Goal: Task Accomplishment & Management: Complete application form

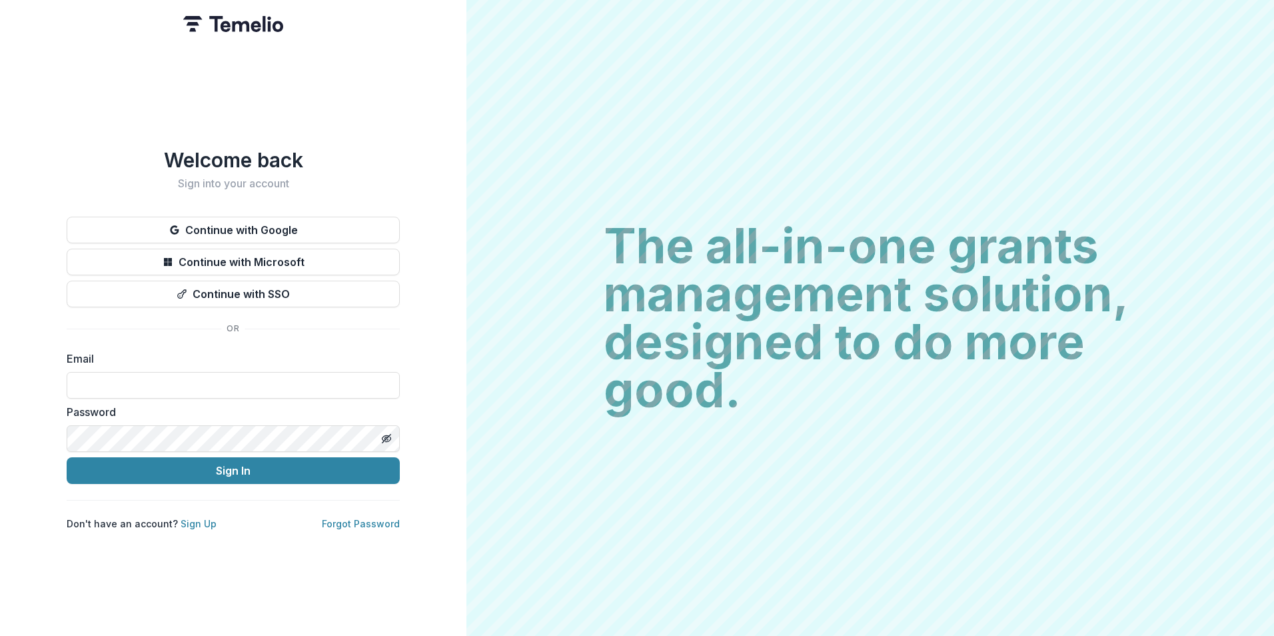
type input "**********"
click at [67, 457] on button "Sign In" at bounding box center [233, 470] width 333 height 27
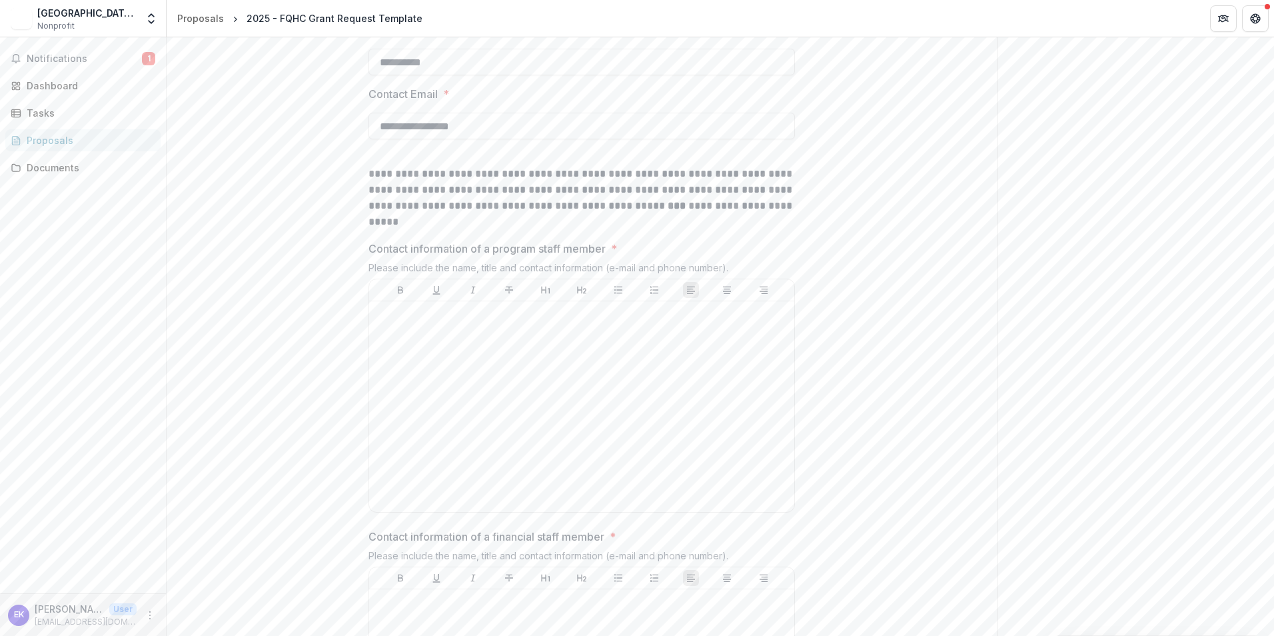
scroll to position [622, 0]
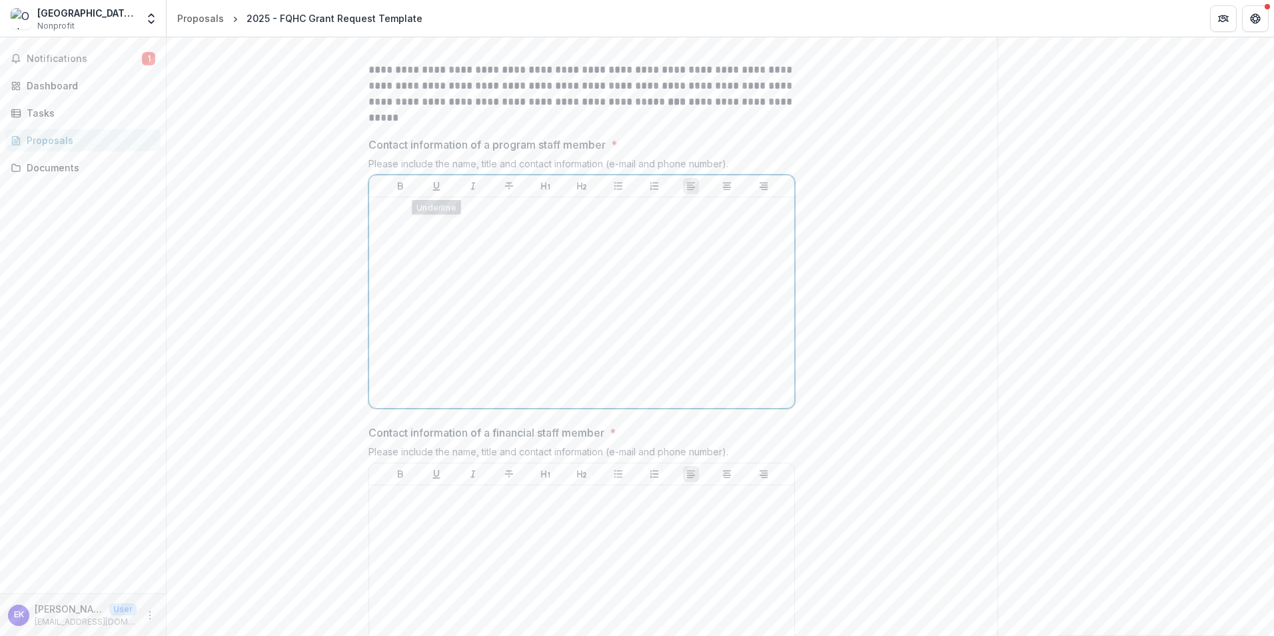
click at [469, 223] on div at bounding box center [582, 303] width 415 height 200
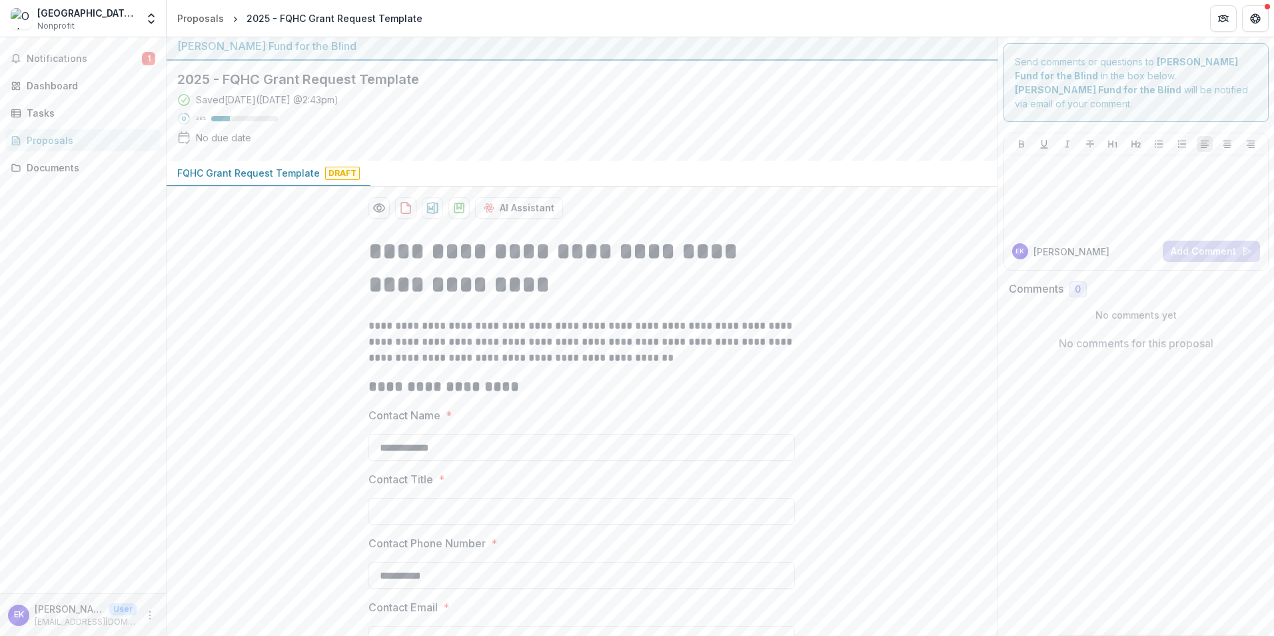
scroll to position [0, 0]
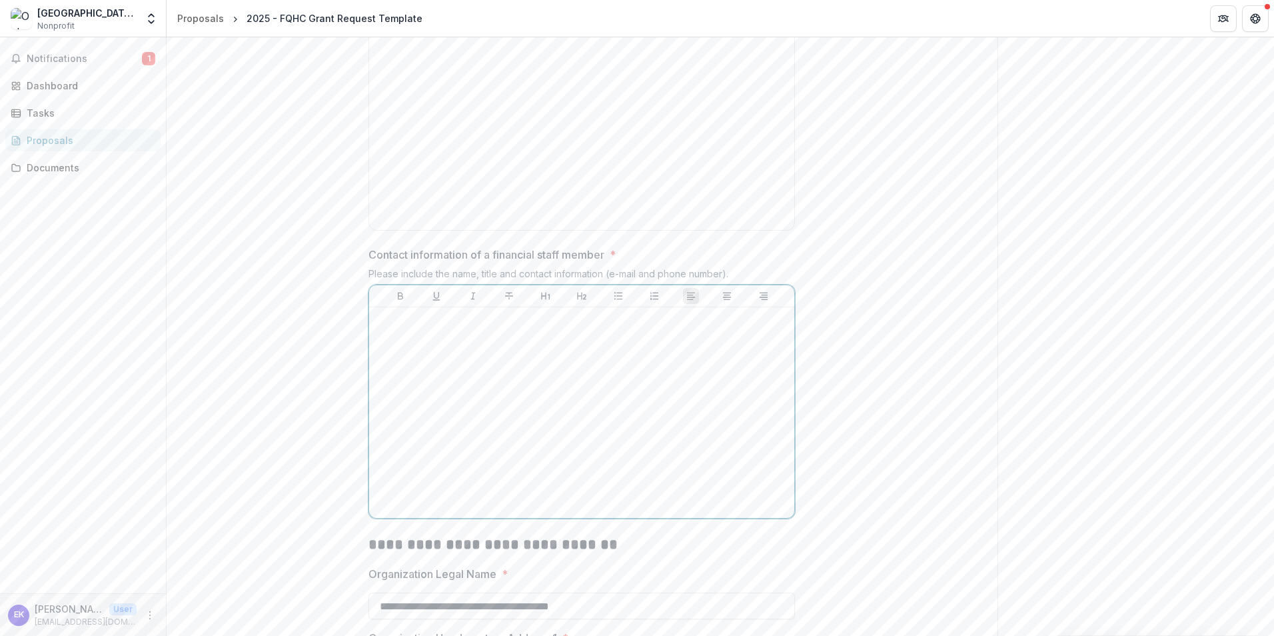
click at [546, 351] on div at bounding box center [582, 413] width 415 height 200
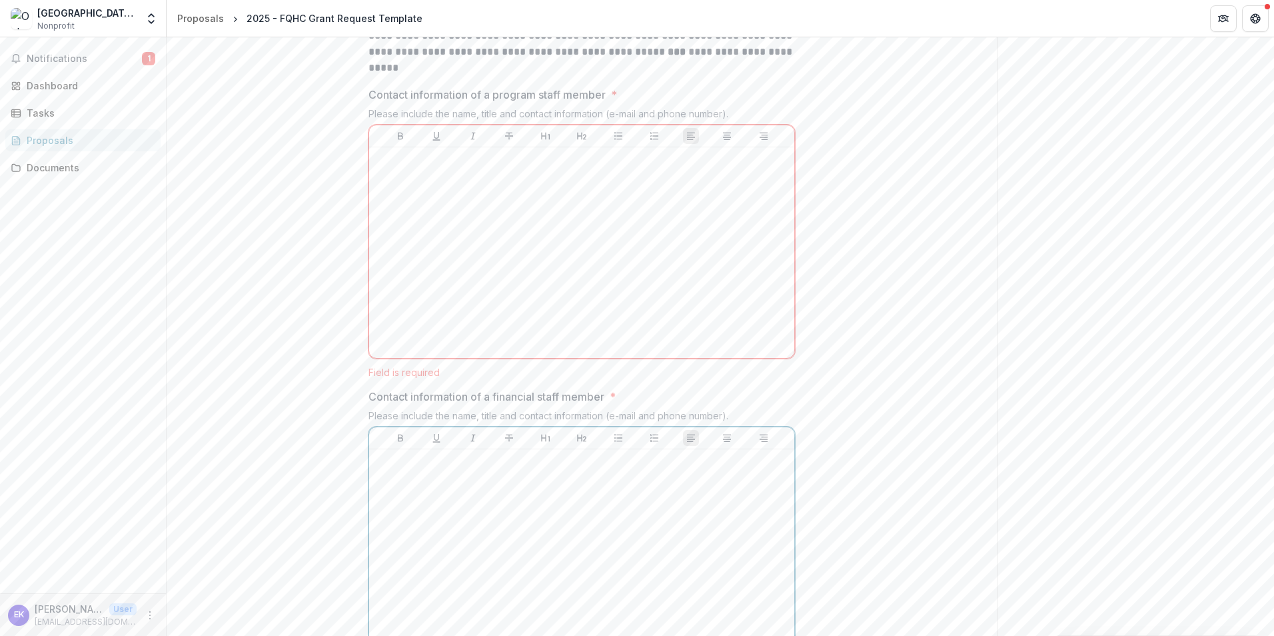
scroll to position [547, 0]
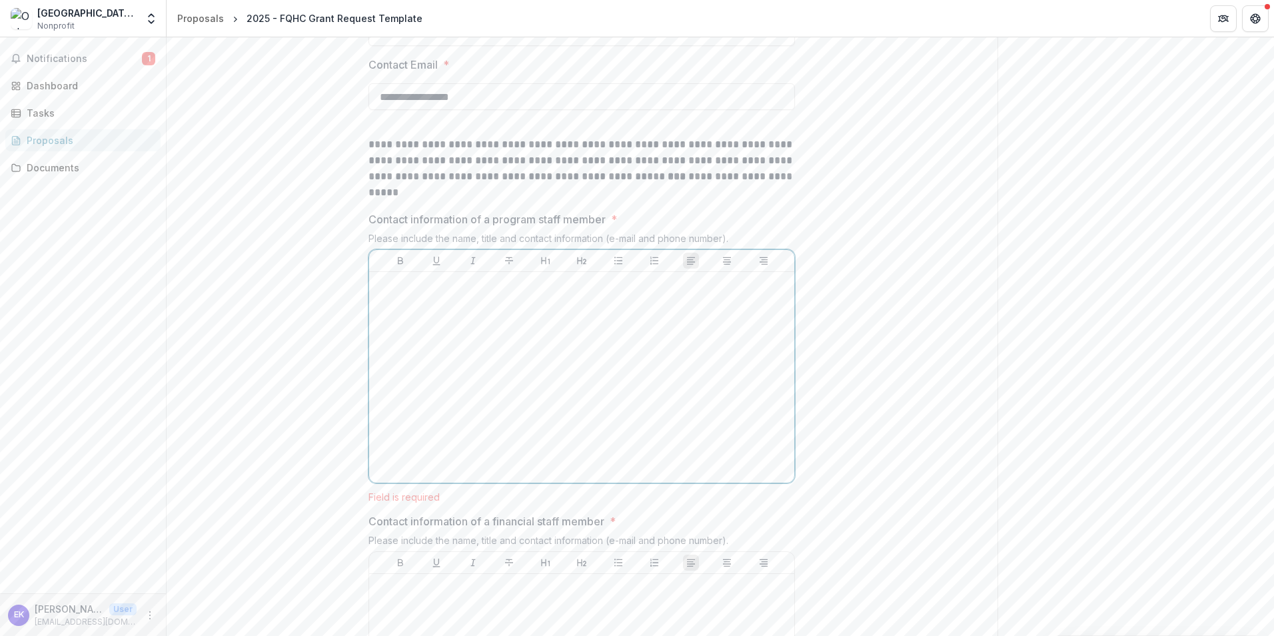
click at [451, 300] on div at bounding box center [582, 377] width 415 height 200
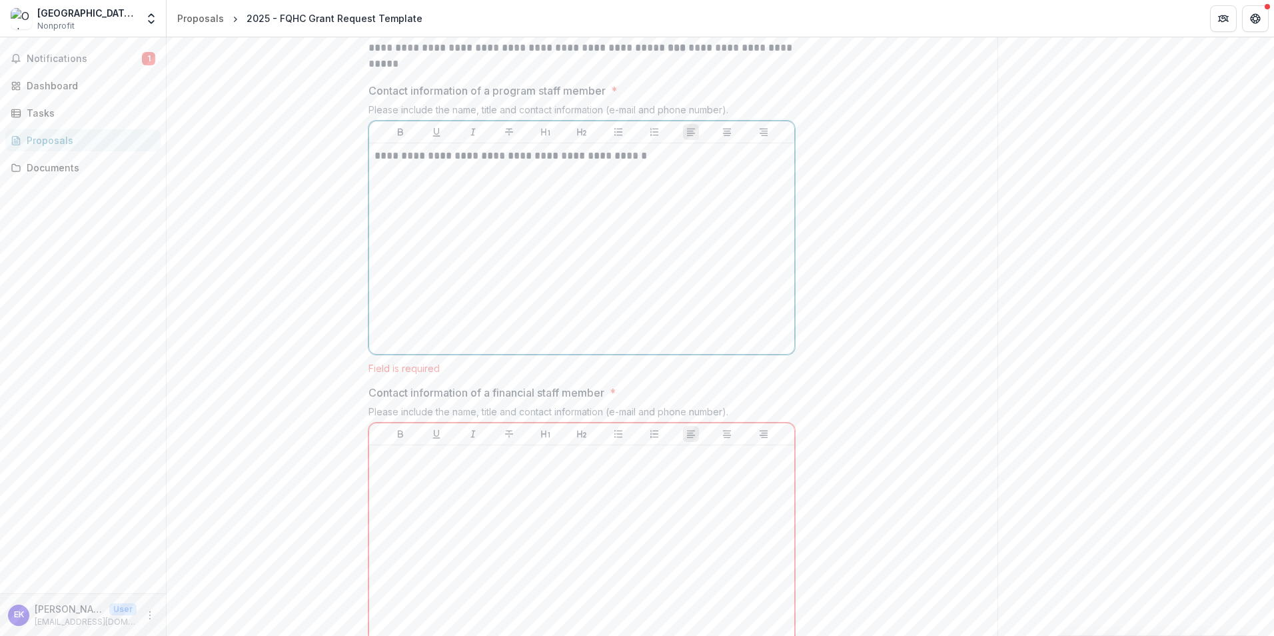
scroll to position [814, 0]
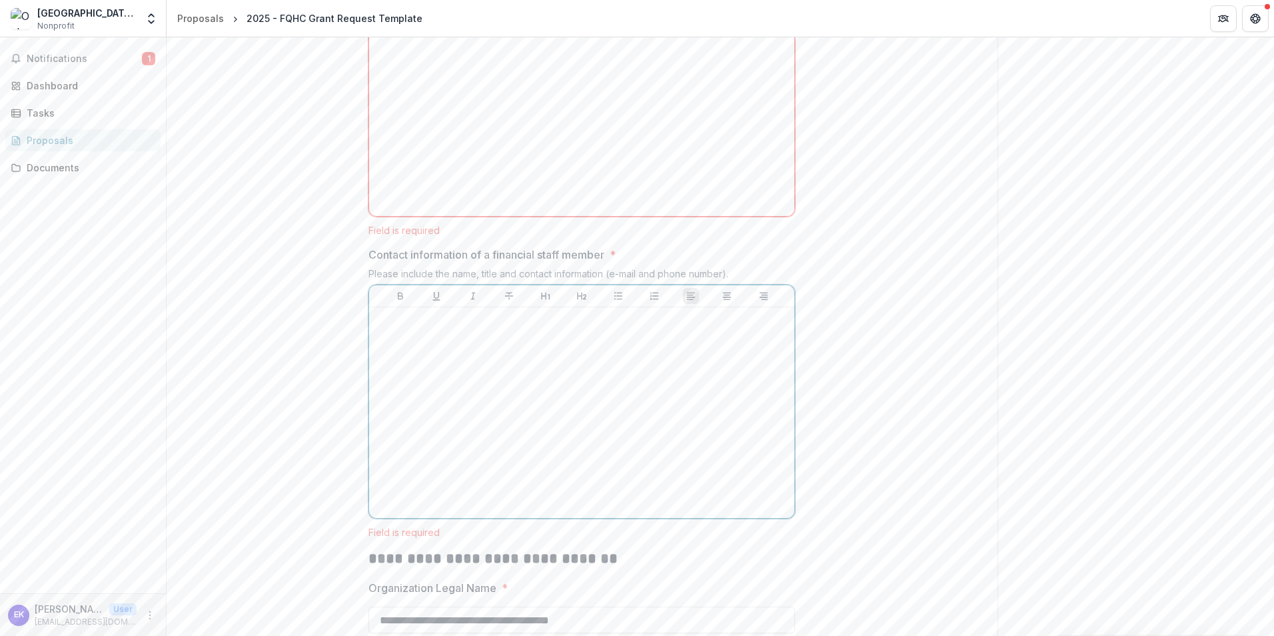
click at [455, 347] on div at bounding box center [582, 413] width 415 height 200
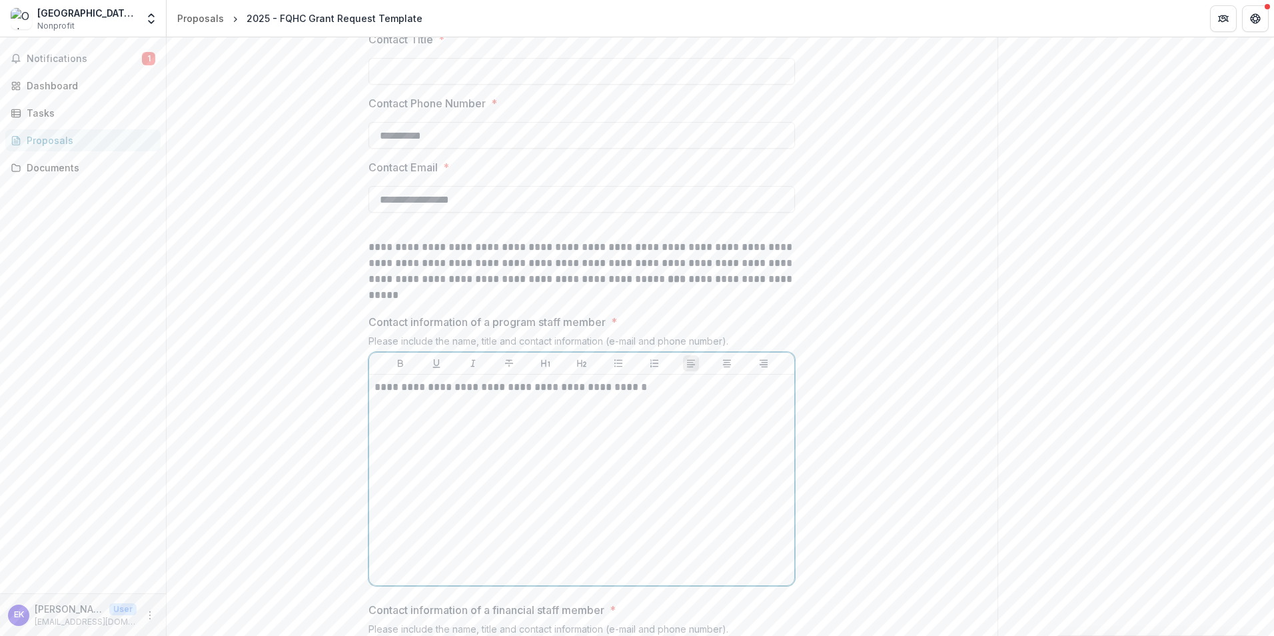
click at [564, 387] on p "**********" at bounding box center [582, 387] width 415 height 15
click at [565, 387] on p "**********" at bounding box center [582, 387] width 415 height 15
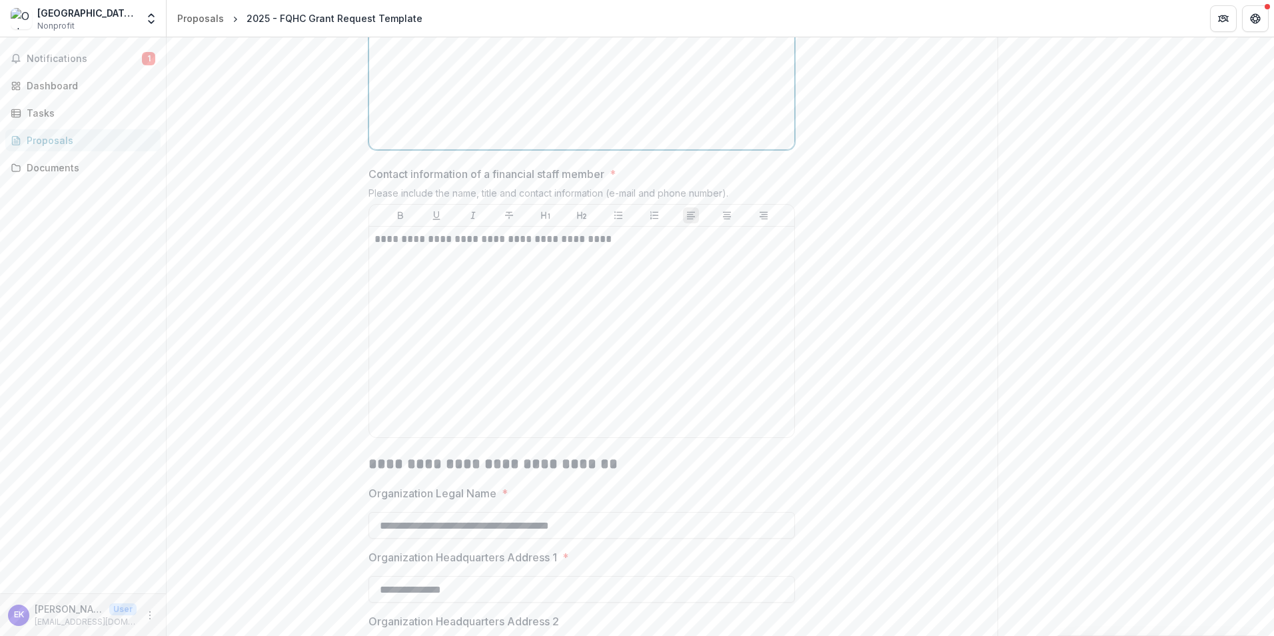
scroll to position [888, 0]
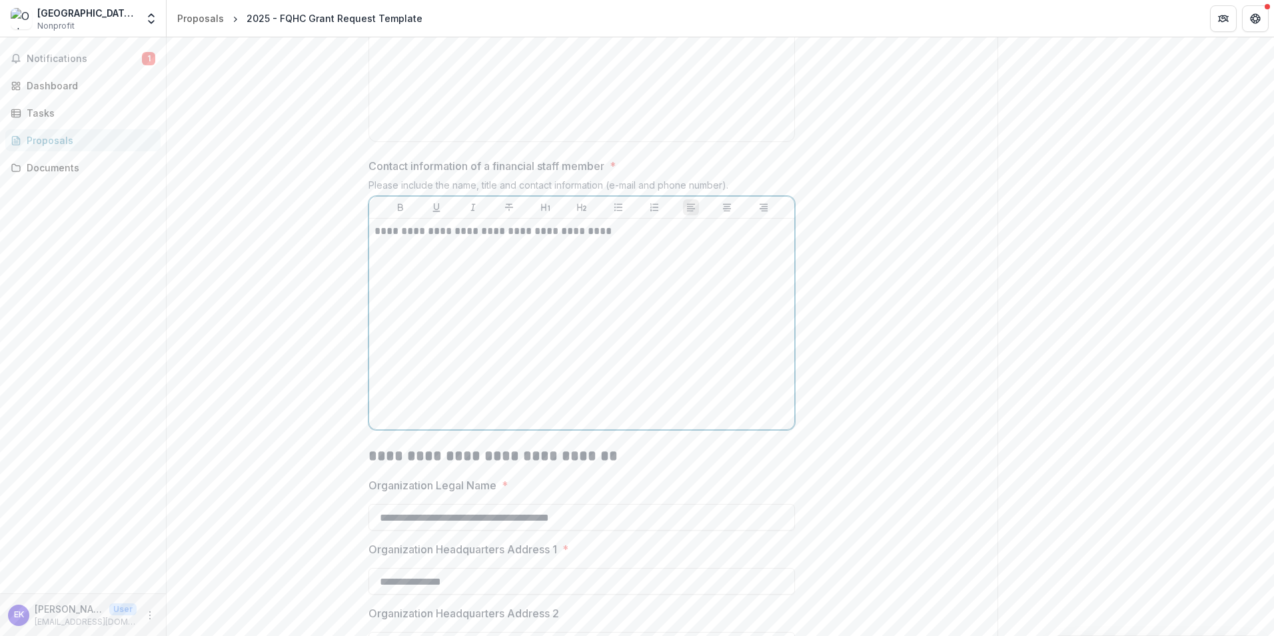
click at [638, 237] on p "**********" at bounding box center [582, 231] width 415 height 15
click at [729, 205] on icon "Align Center" at bounding box center [727, 207] width 8 height 7
click at [687, 203] on icon "Align Left" at bounding box center [691, 207] width 11 height 11
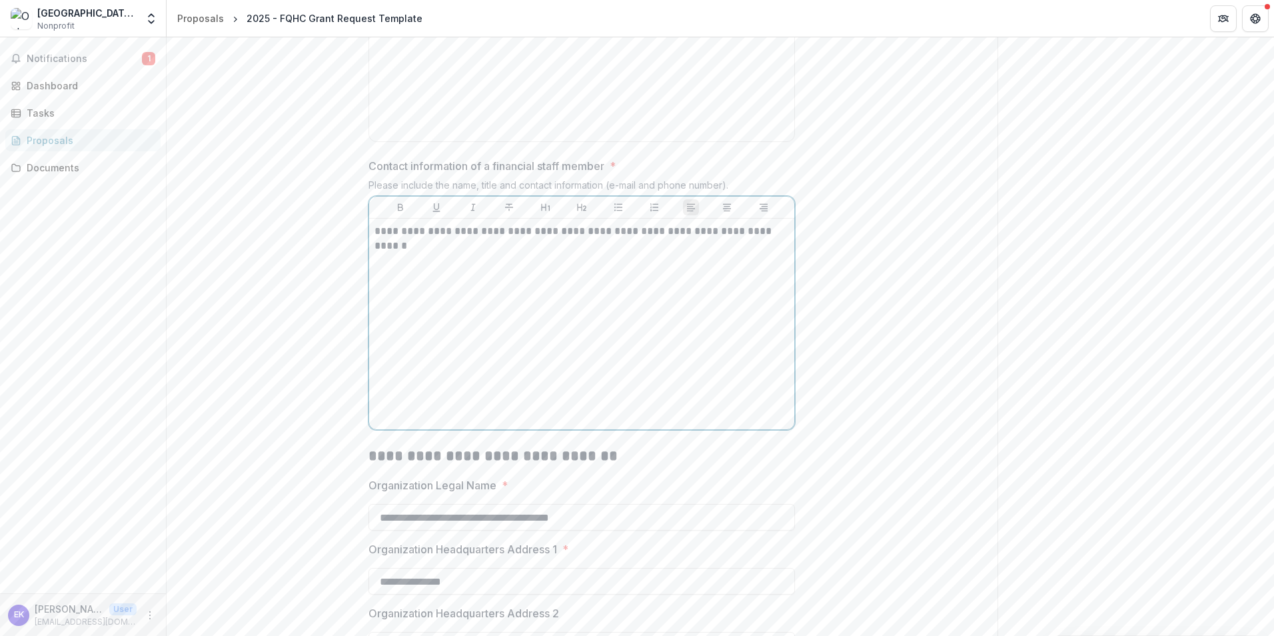
click at [736, 231] on p "**********" at bounding box center [582, 238] width 415 height 29
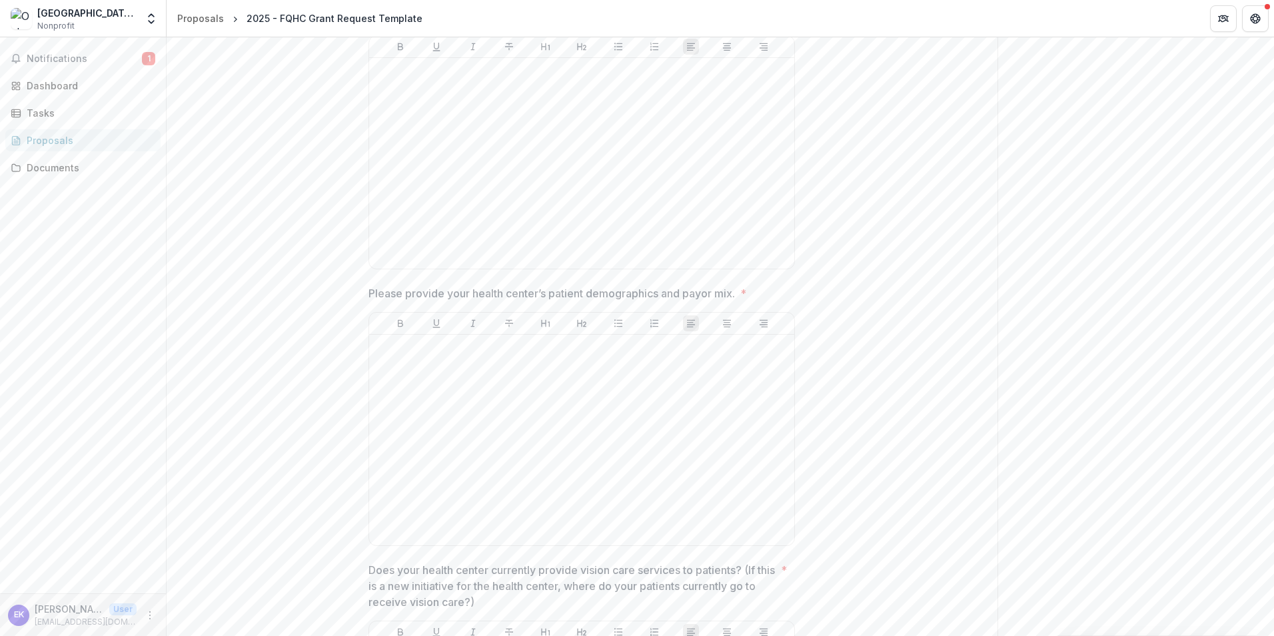
scroll to position [1866, 0]
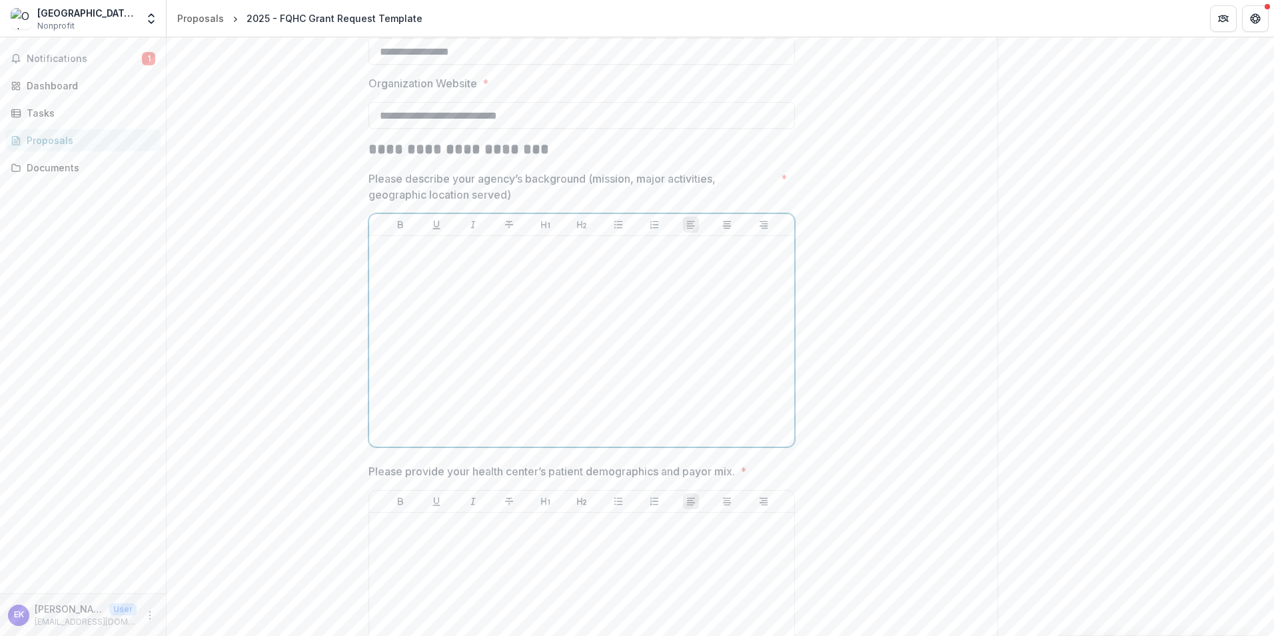
click at [473, 251] on p at bounding box center [582, 248] width 415 height 15
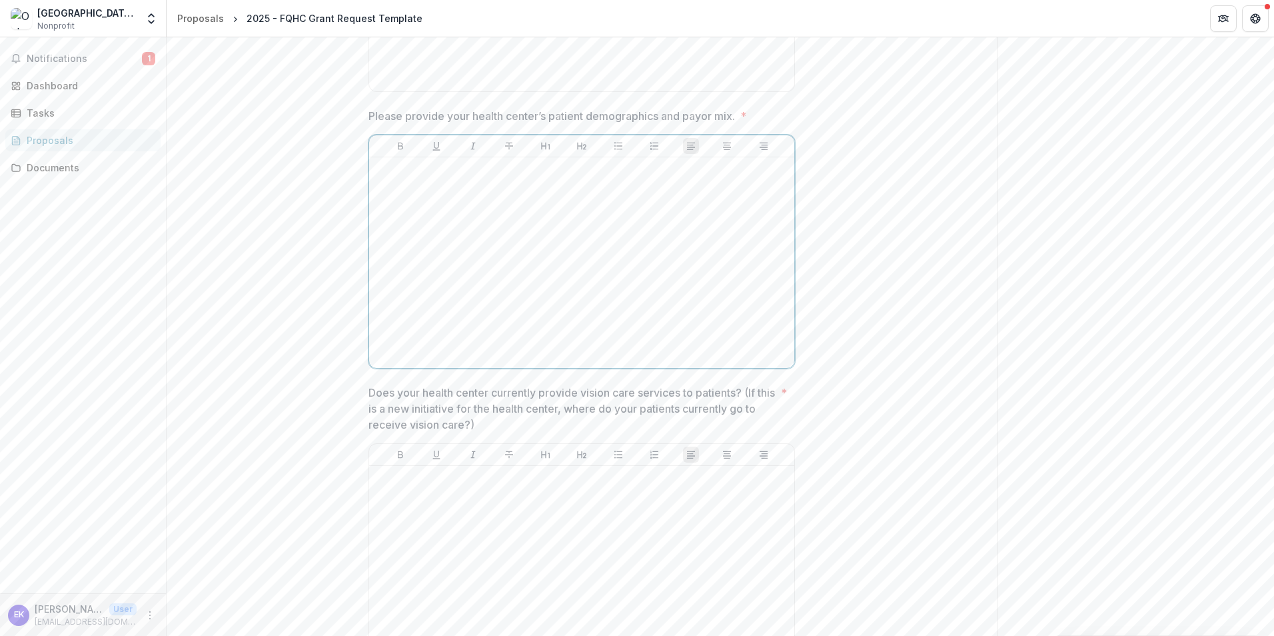
click at [557, 230] on div at bounding box center [582, 263] width 415 height 200
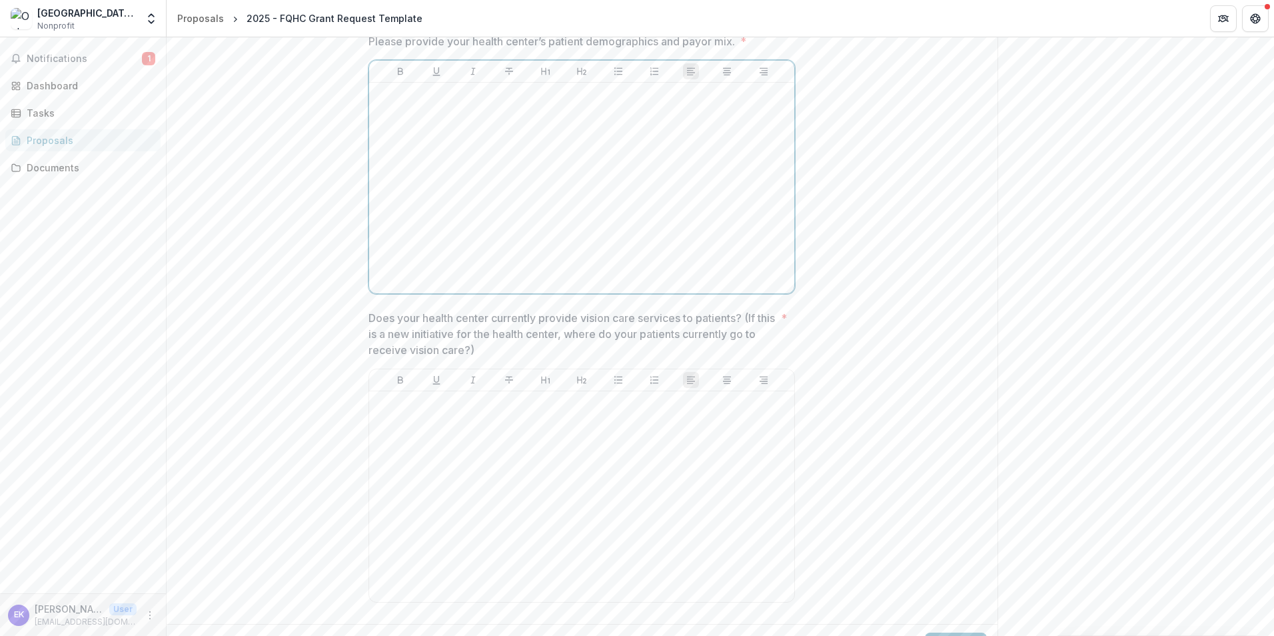
scroll to position [2341, 0]
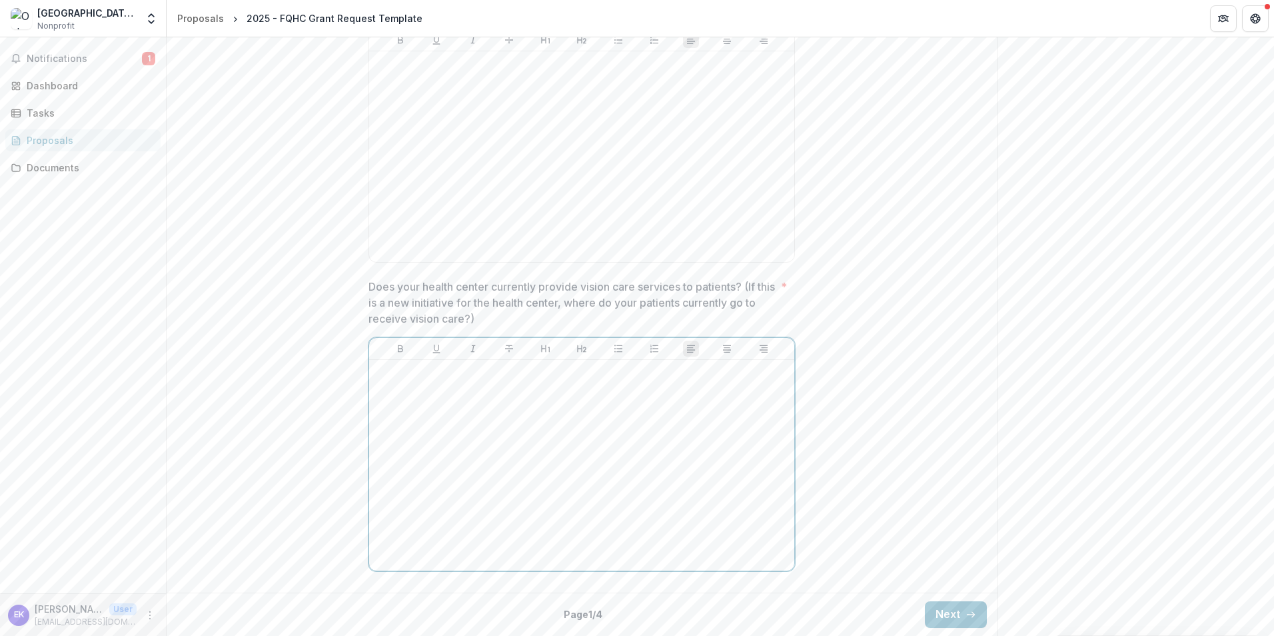
click at [538, 397] on div at bounding box center [582, 465] width 415 height 200
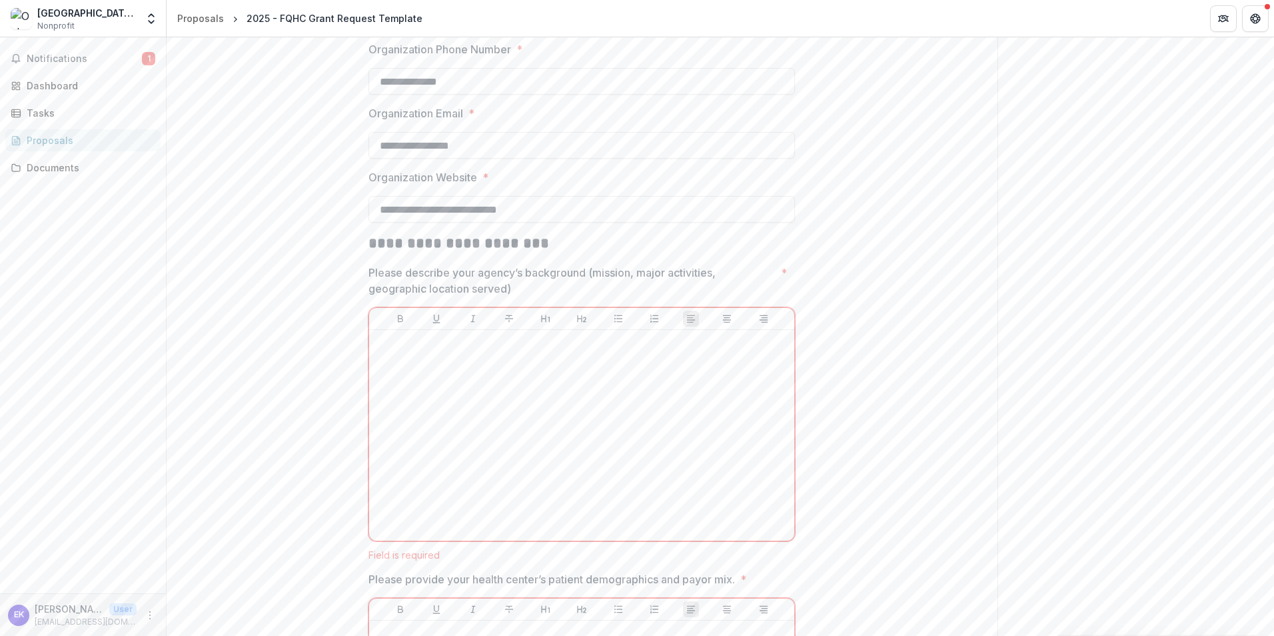
scroll to position [1911, 0]
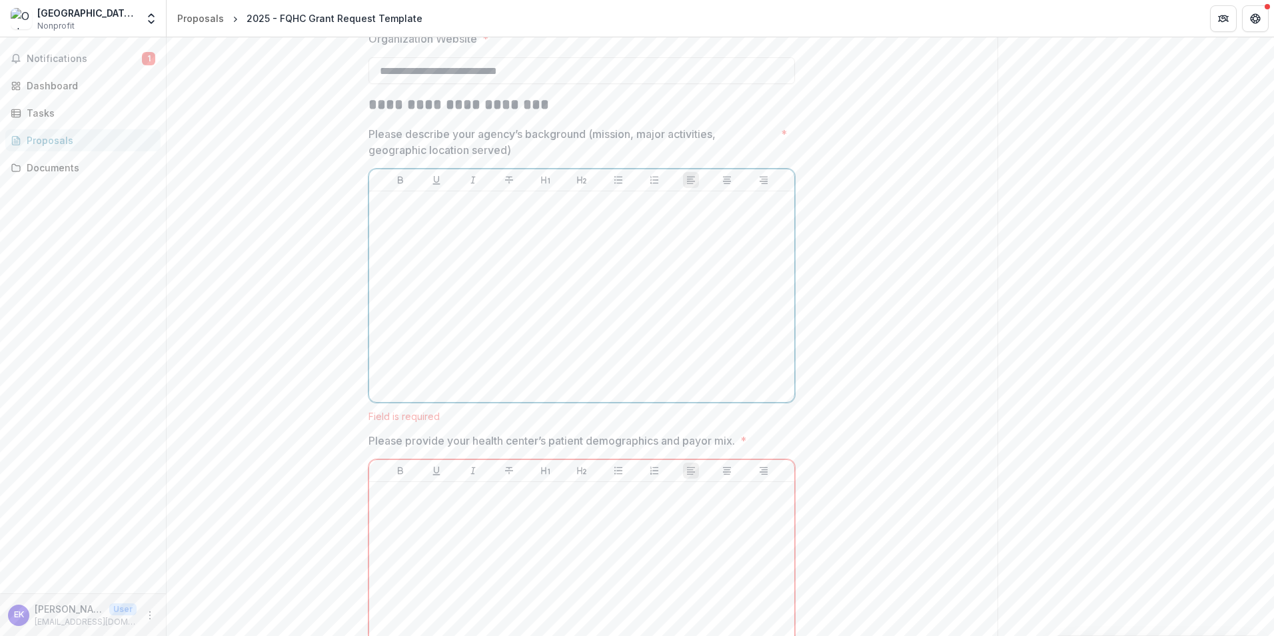
click at [452, 239] on div at bounding box center [582, 297] width 415 height 200
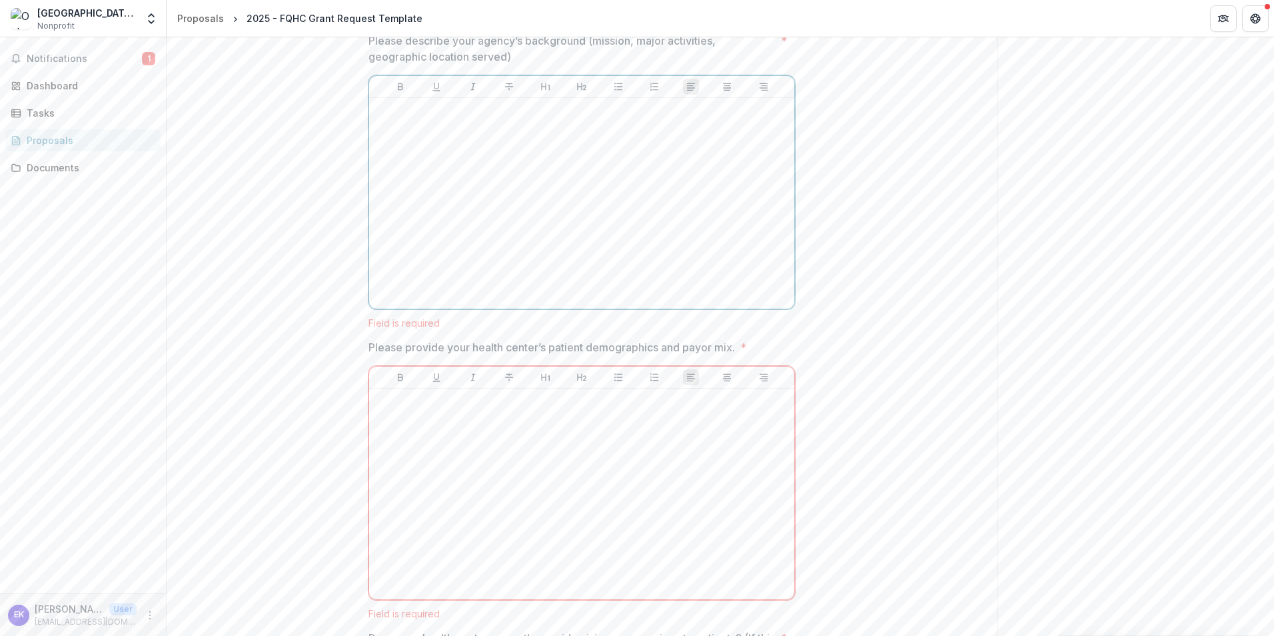
scroll to position [2089, 0]
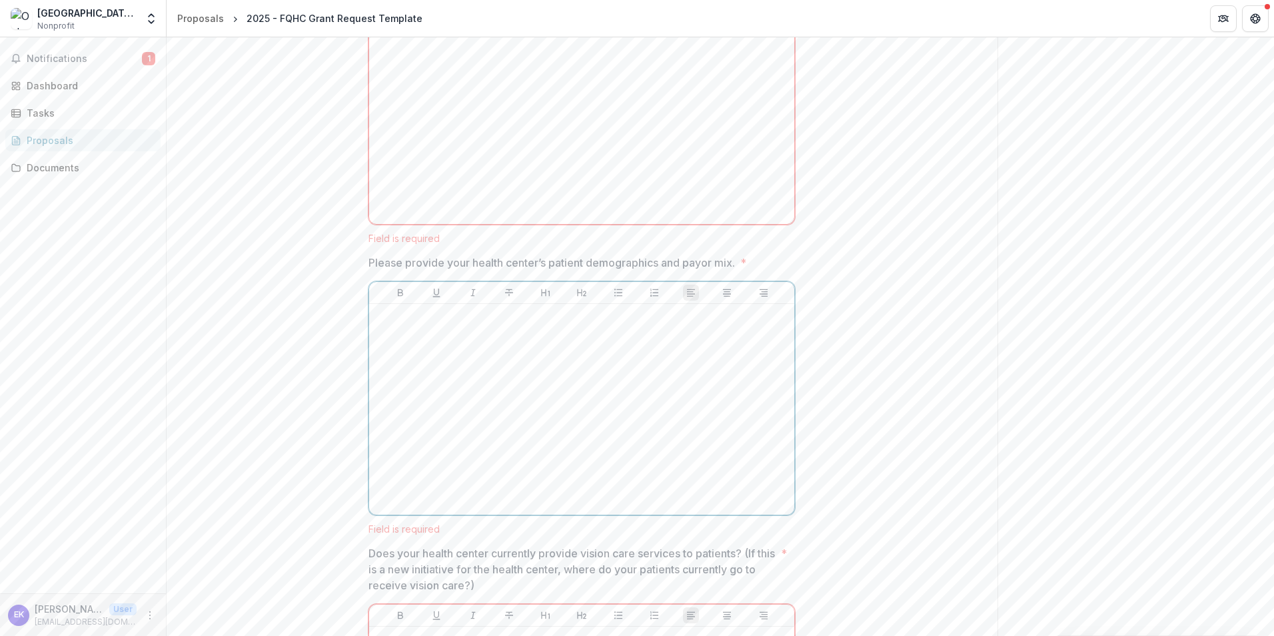
click at [614, 346] on div at bounding box center [582, 409] width 415 height 200
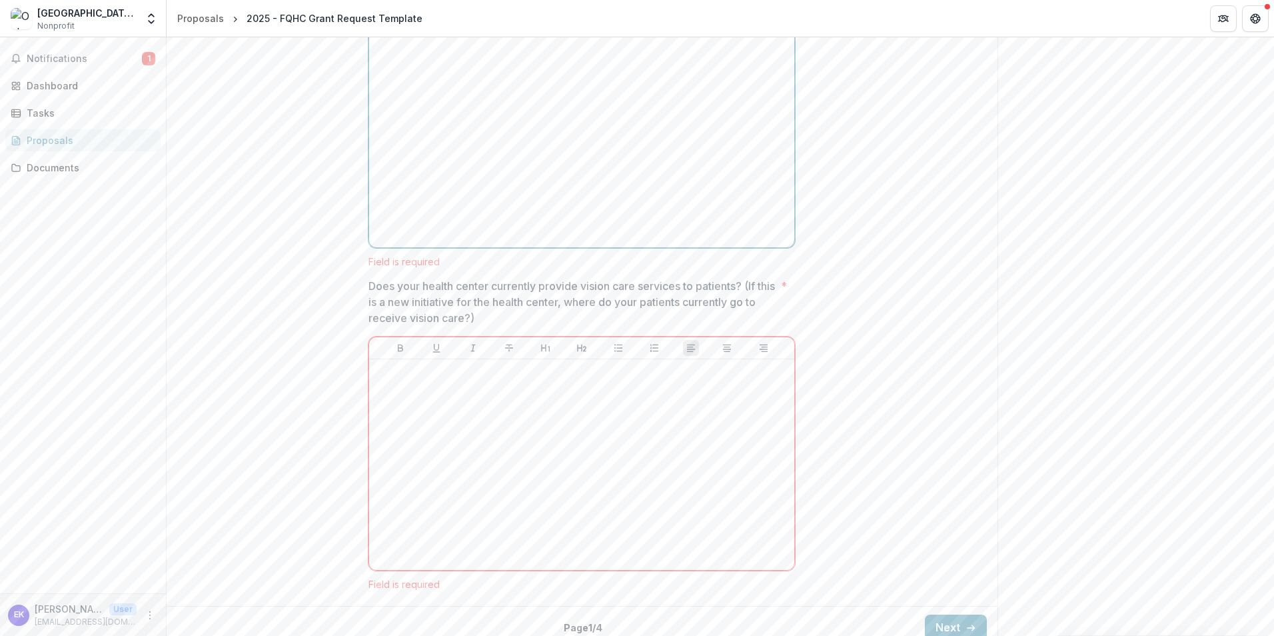
scroll to position [2369, 0]
click at [953, 614] on button "Next" at bounding box center [956, 614] width 62 height 27
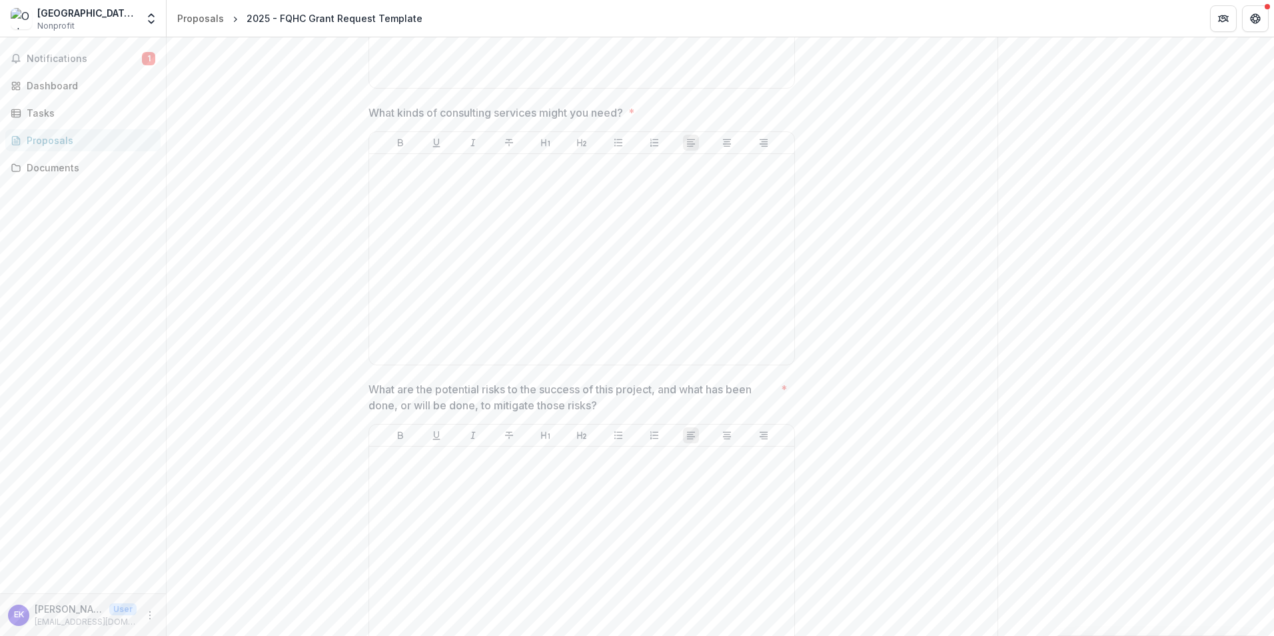
scroll to position [3462, 0]
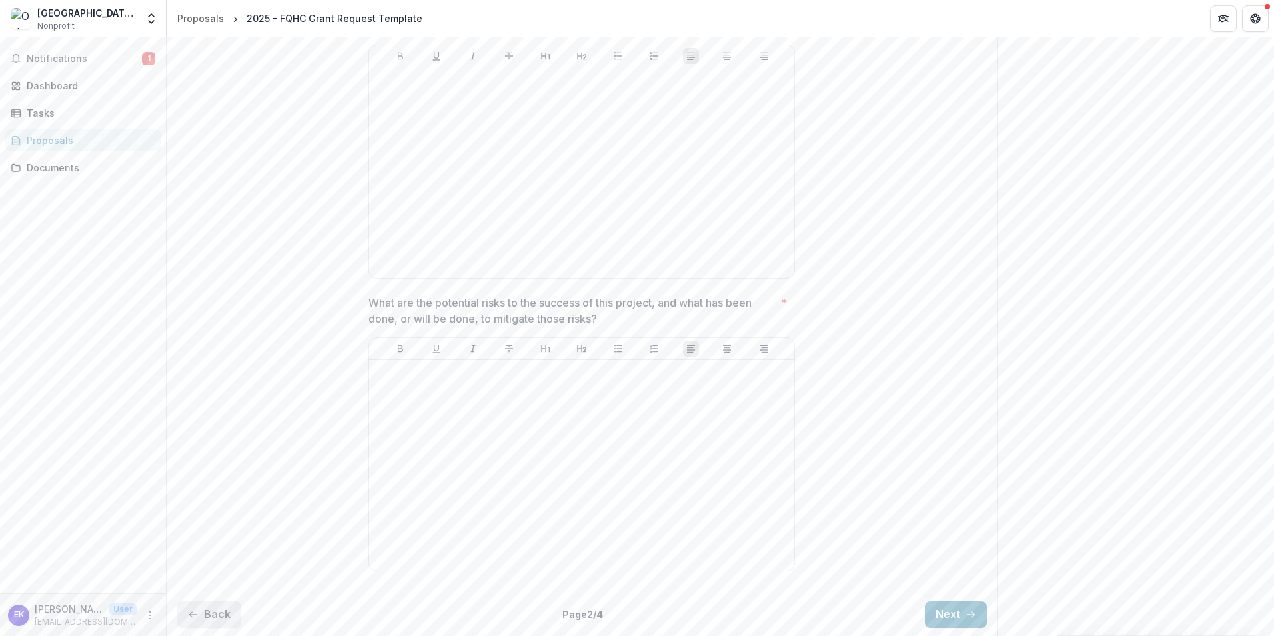
click at [217, 616] on button "Back" at bounding box center [209, 614] width 64 height 27
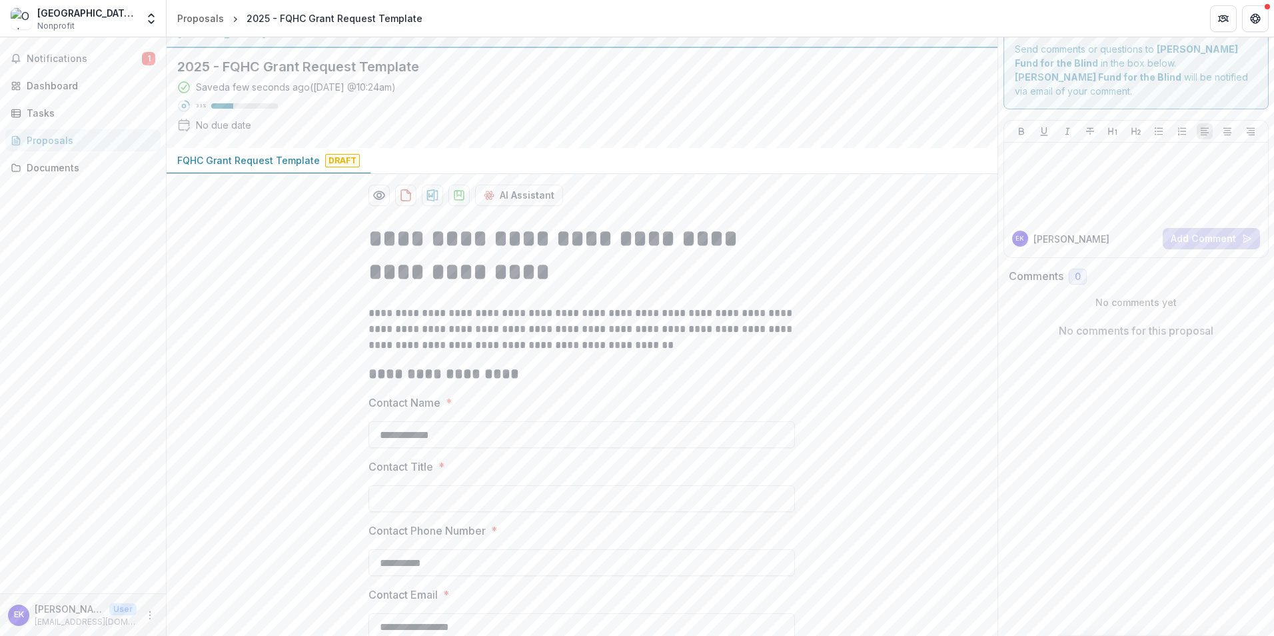
scroll to position [0, 0]
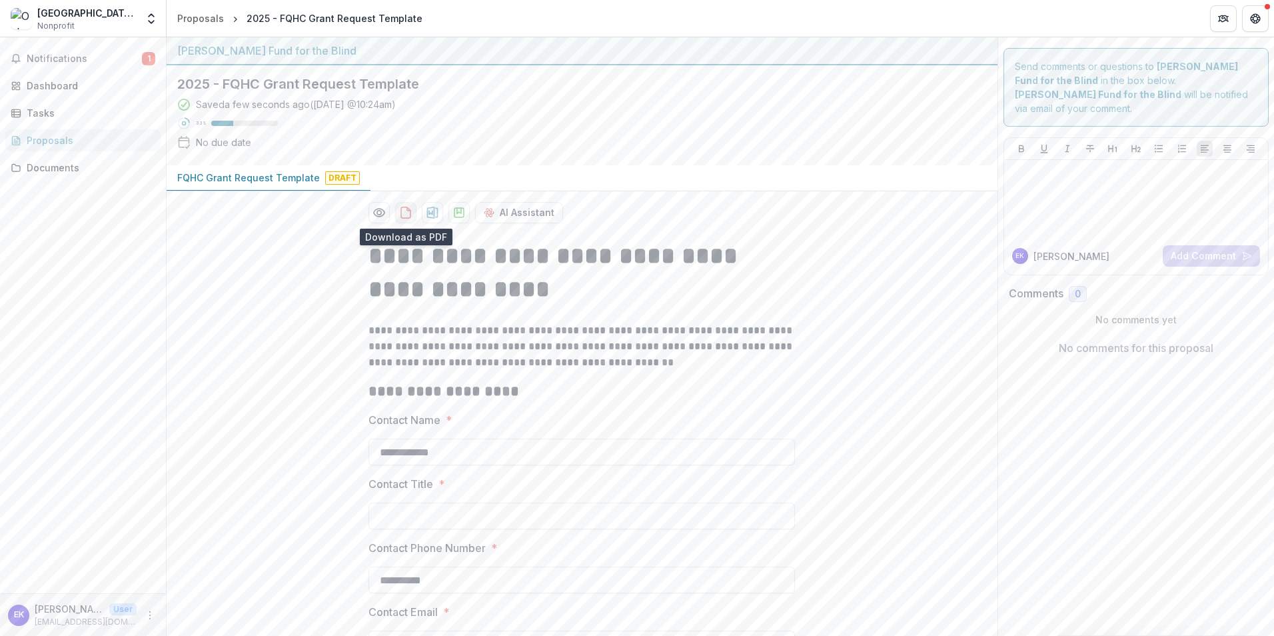
click at [399, 216] on icon "download-proposal" at bounding box center [405, 212] width 13 height 13
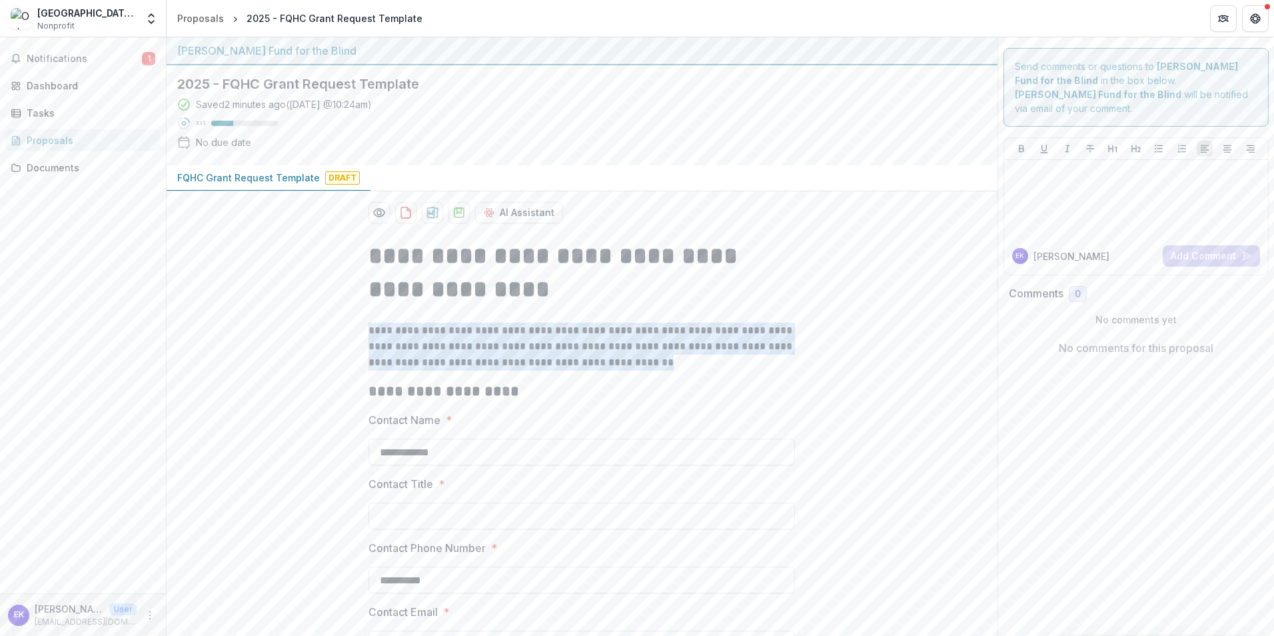
drag, startPoint x: 367, startPoint y: 329, endPoint x: 610, endPoint y: 369, distance: 245.8
click at [610, 369] on p "**********" at bounding box center [582, 347] width 427 height 48
copy p "**********"
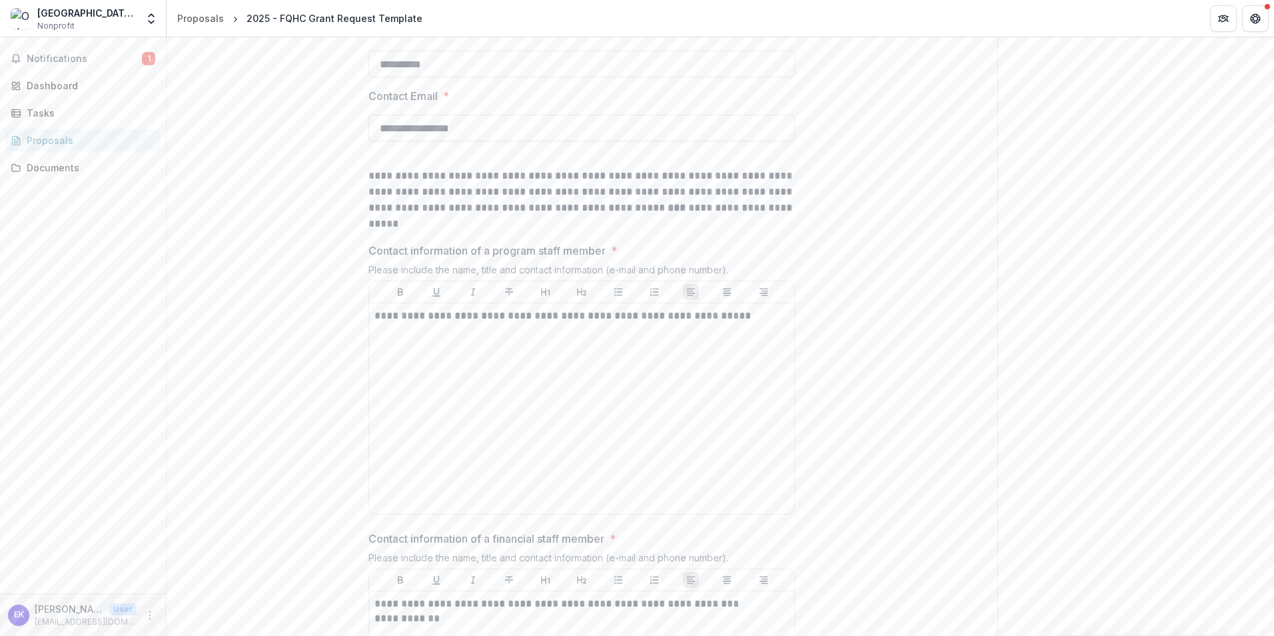
scroll to position [533, 0]
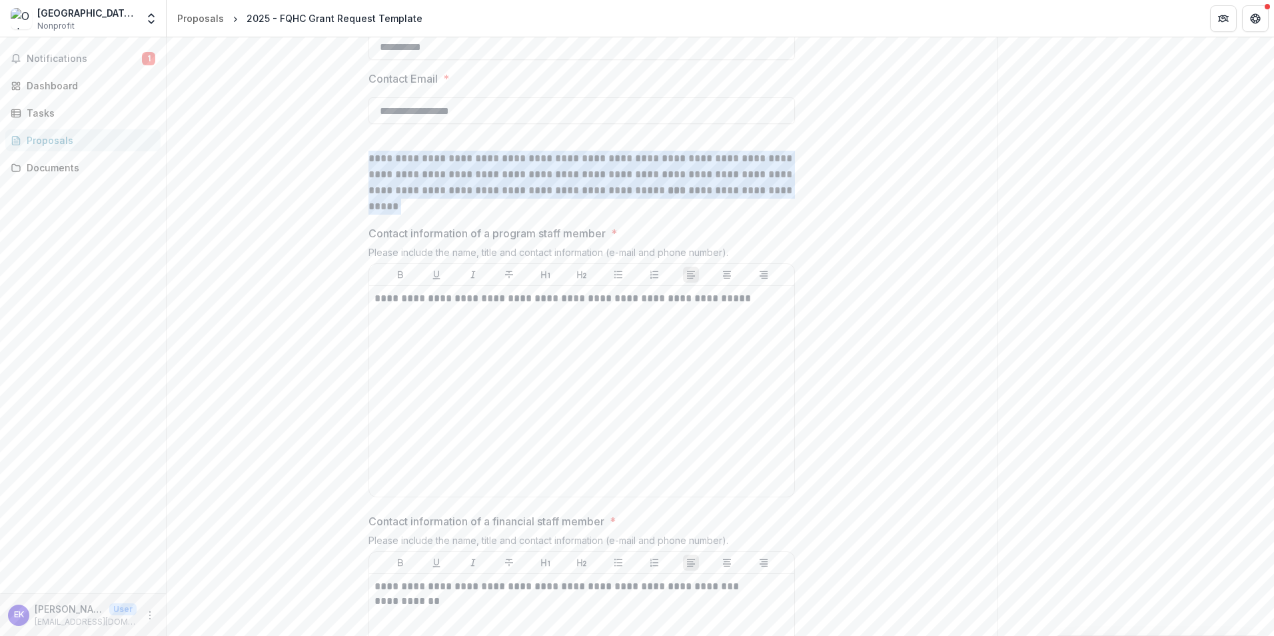
drag, startPoint x: 369, startPoint y: 159, endPoint x: 836, endPoint y: 192, distance: 467.7
copy p "**********"
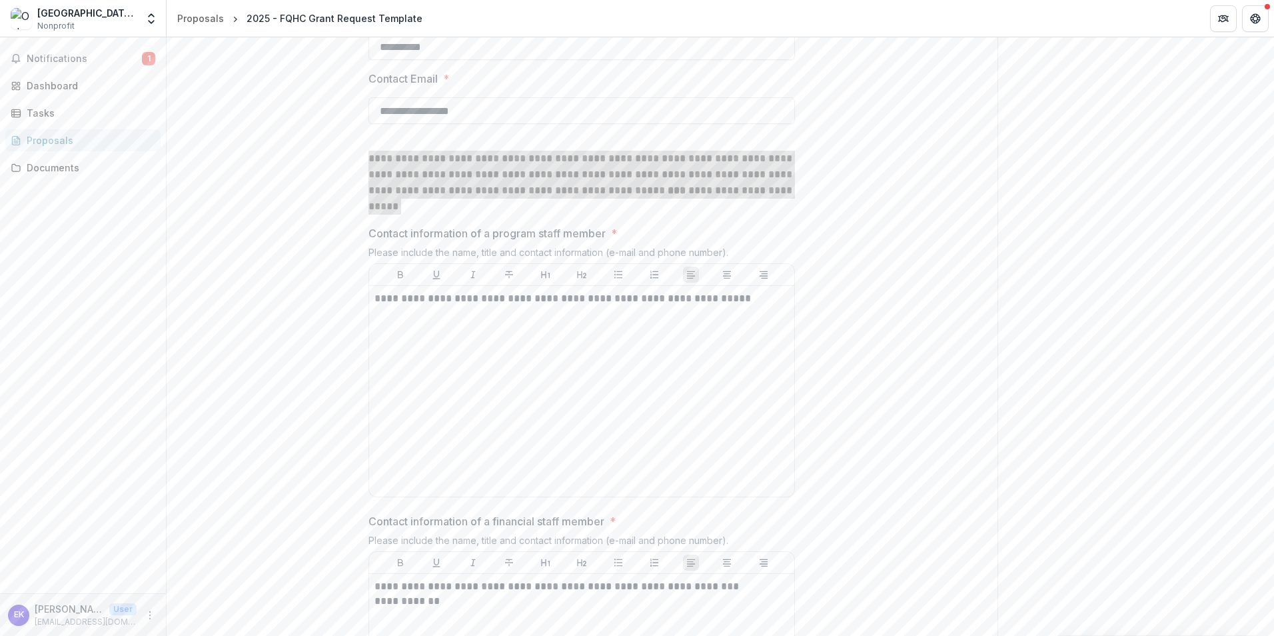
scroll to position [1155, 0]
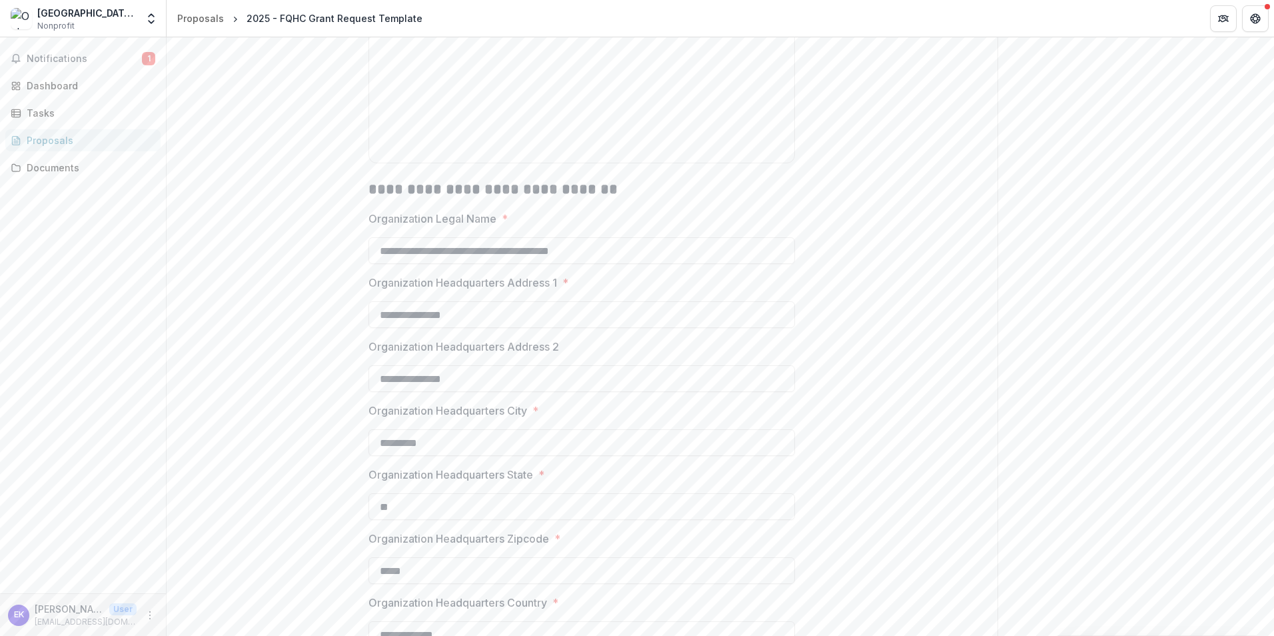
drag, startPoint x: 487, startPoint y: 376, endPoint x: 362, endPoint y: 382, distance: 125.4
click at [362, 382] on div "**********" at bounding box center [582, 438] width 448 height 2728
click at [894, 333] on div "**********" at bounding box center [582, 438] width 831 height 2728
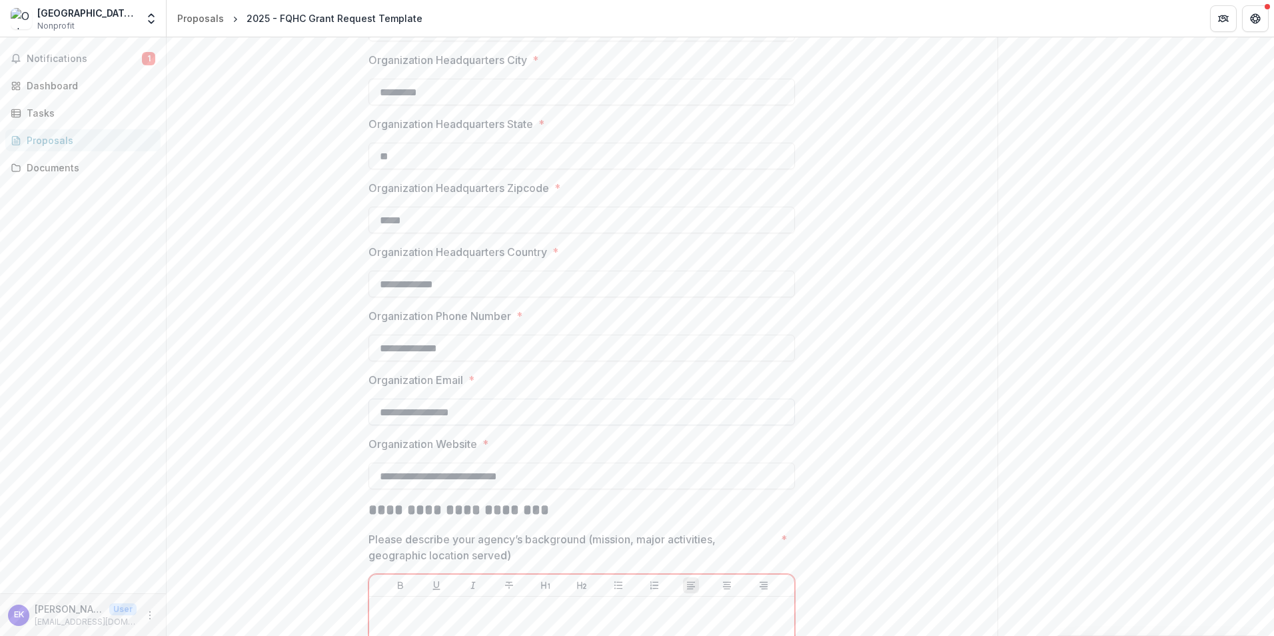
scroll to position [1688, 0]
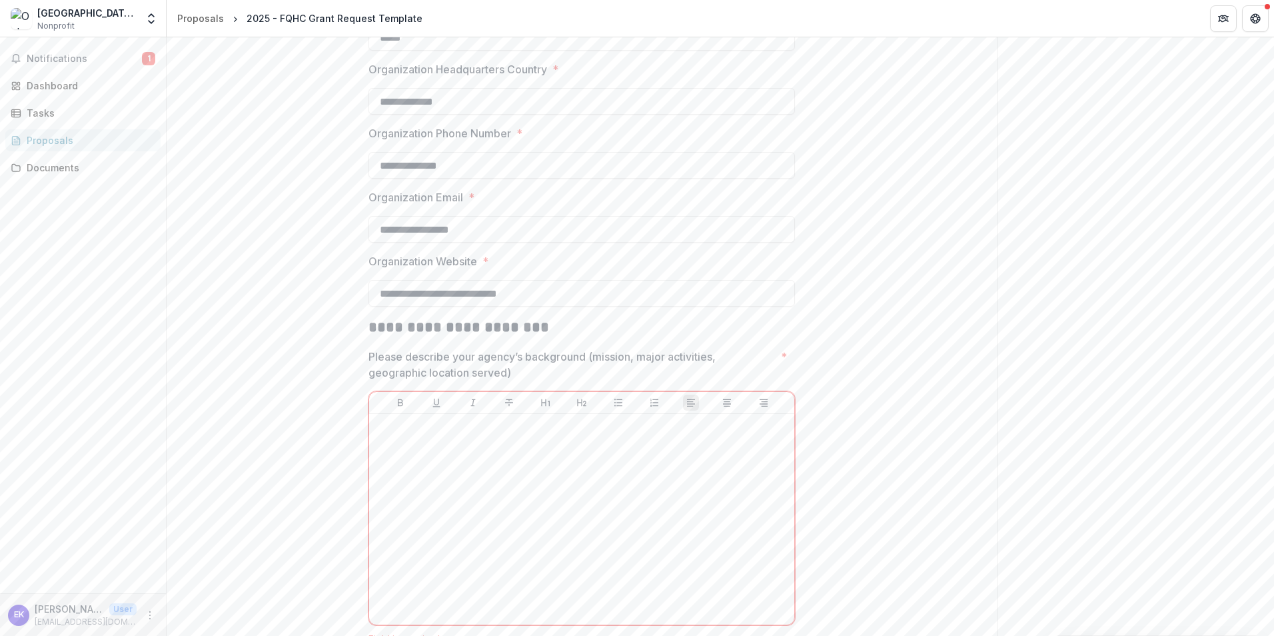
drag, startPoint x: 553, startPoint y: 299, endPoint x: 359, endPoint y: 297, distance: 193.9
drag, startPoint x: 370, startPoint y: 356, endPoint x: 574, endPoint y: 387, distance: 206.2
click at [574, 387] on div "Please describe your agency’s background (mission, major activities, geographic…" at bounding box center [582, 497] width 427 height 296
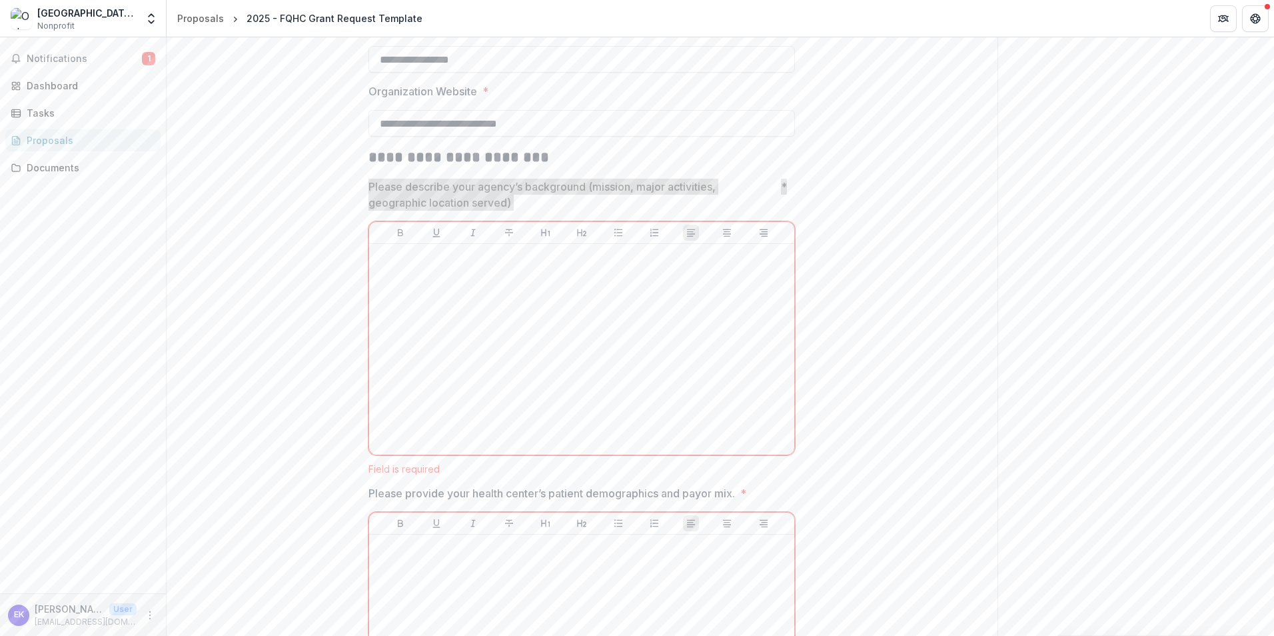
scroll to position [2044, 0]
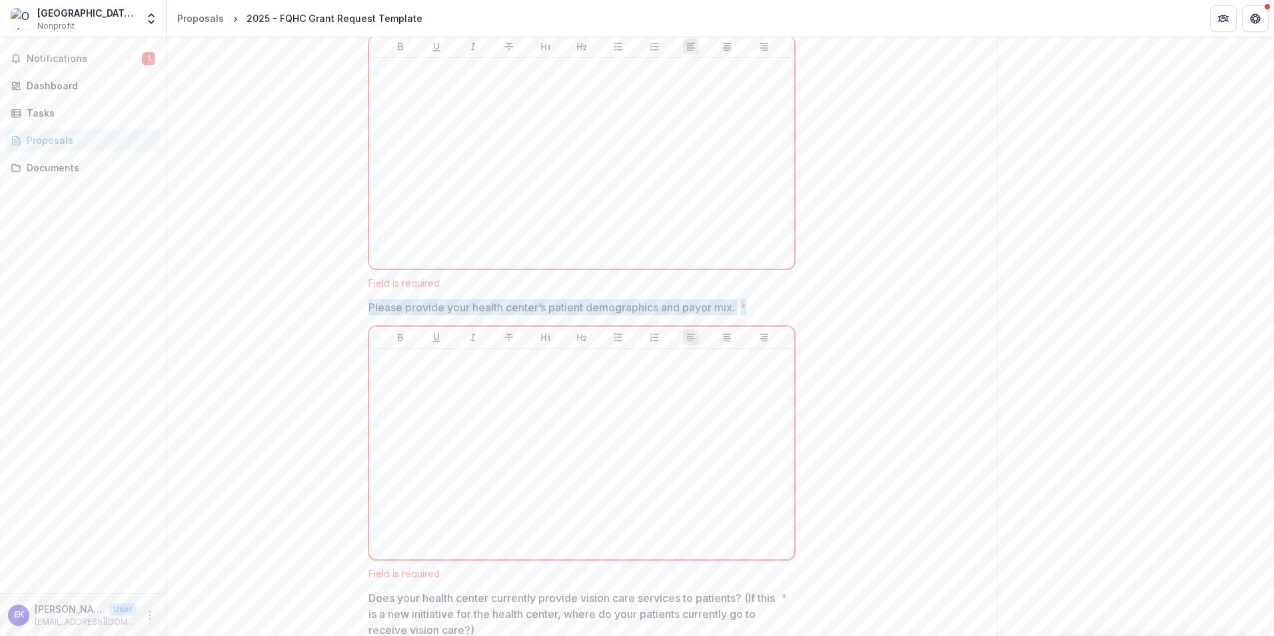
drag, startPoint x: 369, startPoint y: 309, endPoint x: 770, endPoint y: 303, distance: 401.9
click at [770, 303] on span "Please provide your health center’s patient demographics and payor mix. *" at bounding box center [578, 307] width 419 height 16
drag, startPoint x: 367, startPoint y: 308, endPoint x: 754, endPoint y: 303, distance: 387.2
copy span "Please provide your health center’s patient demographics and payor mix. *"
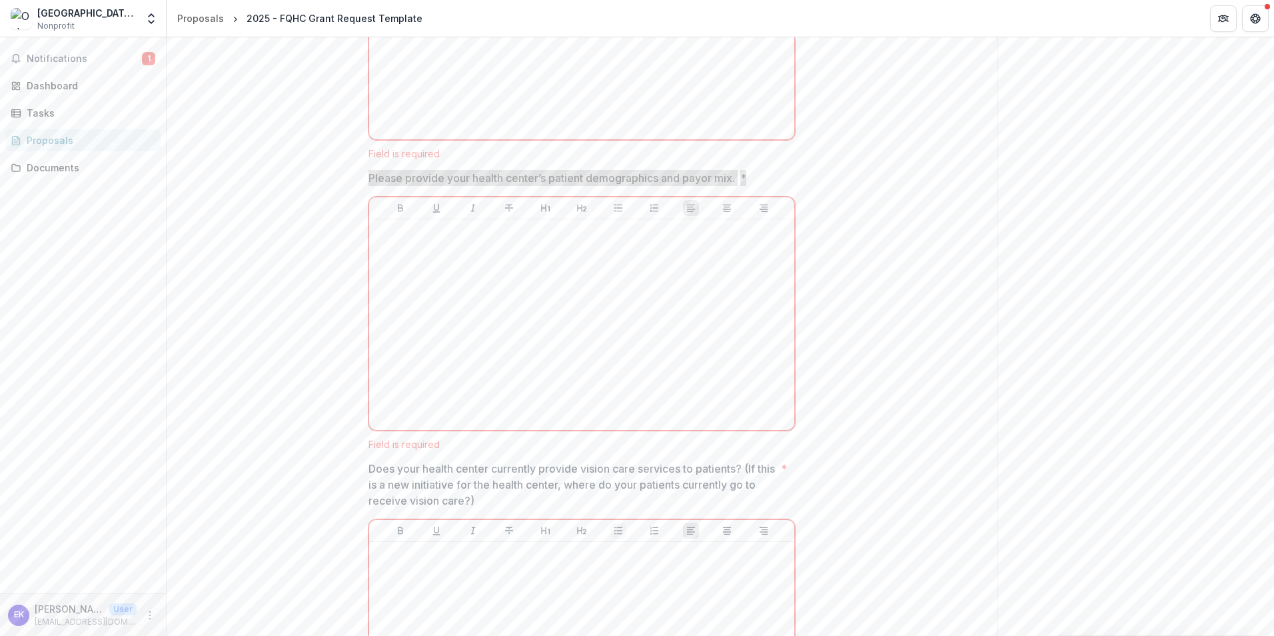
scroll to position [2311, 0]
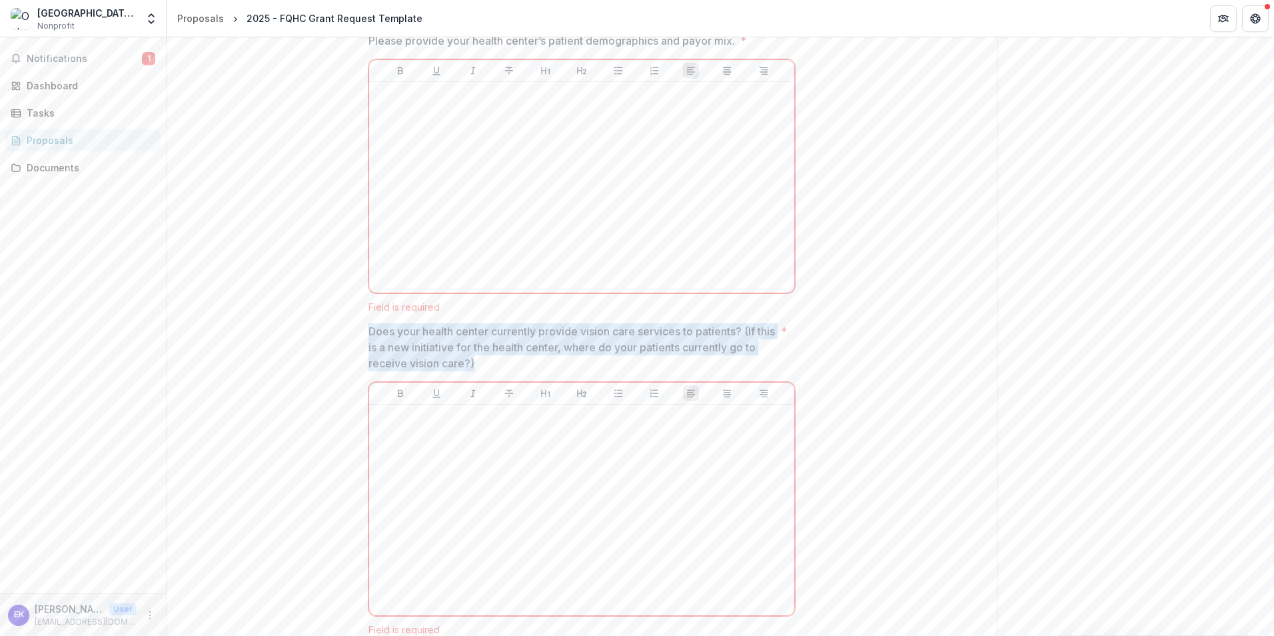
drag, startPoint x: 368, startPoint y: 329, endPoint x: 508, endPoint y: 363, distance: 144.5
click at [508, 363] on p "Does your health center currently provide vision care services to patients? (If…" at bounding box center [572, 347] width 407 height 48
drag, startPoint x: 367, startPoint y: 327, endPoint x: 515, endPoint y: 362, distance: 152.1
click at [515, 362] on p "Does your health center currently provide vision care services to patients? (If…" at bounding box center [572, 347] width 407 height 48
drag, startPoint x: 512, startPoint y: 360, endPoint x: 357, endPoint y: 333, distance: 157.6
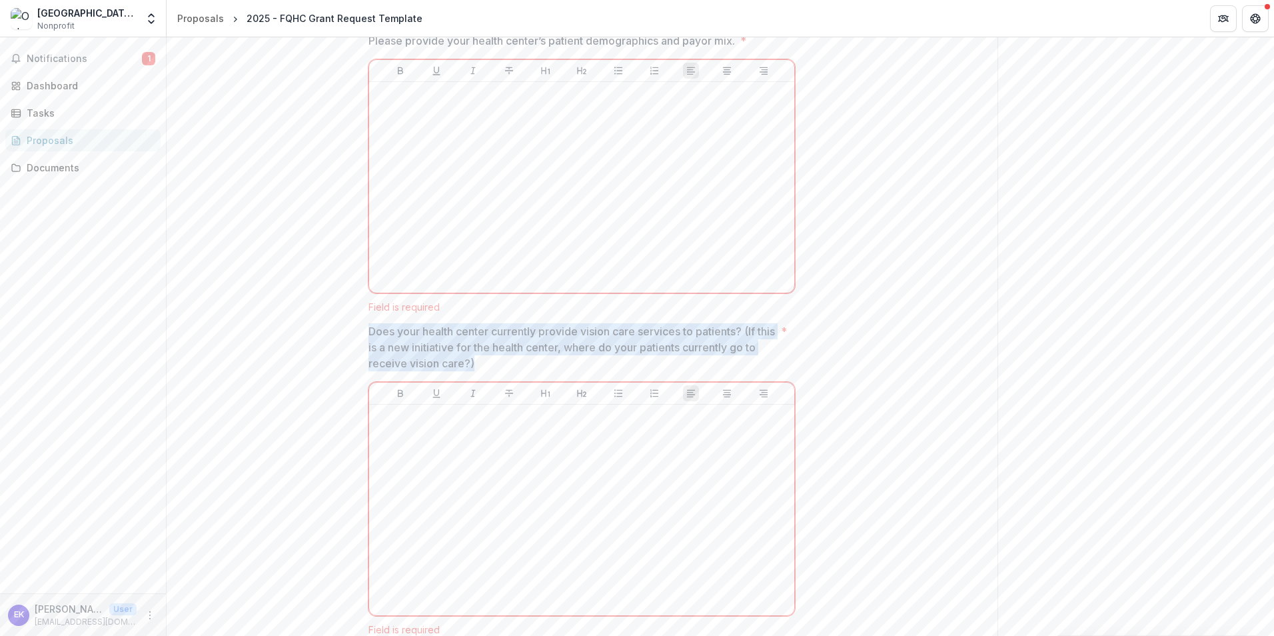
copy p "Does your health center currently provide vision care services to patients? (If…"
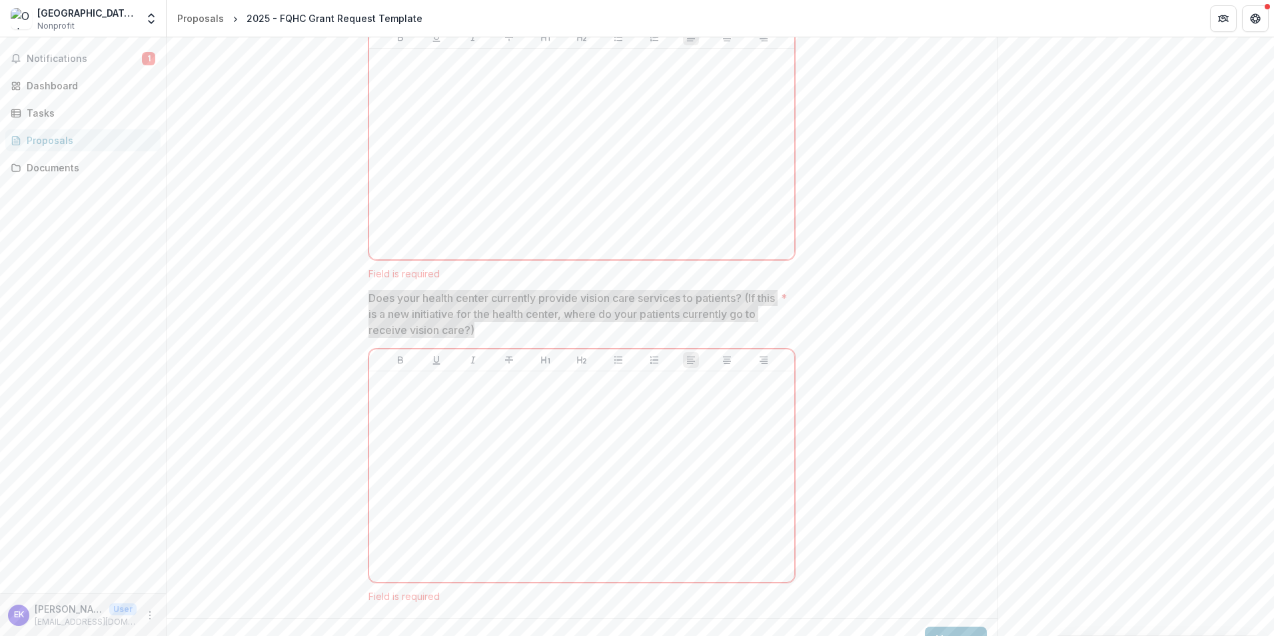
scroll to position [2369, 0]
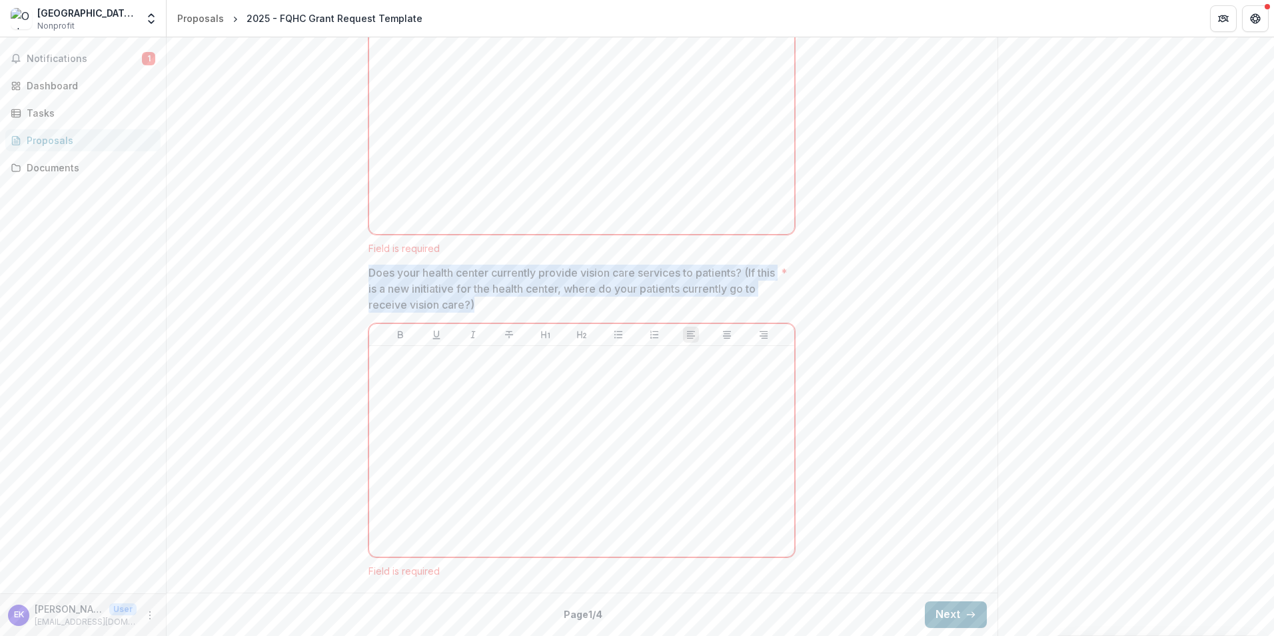
click at [966, 611] on icon "button" at bounding box center [971, 614] width 11 height 11
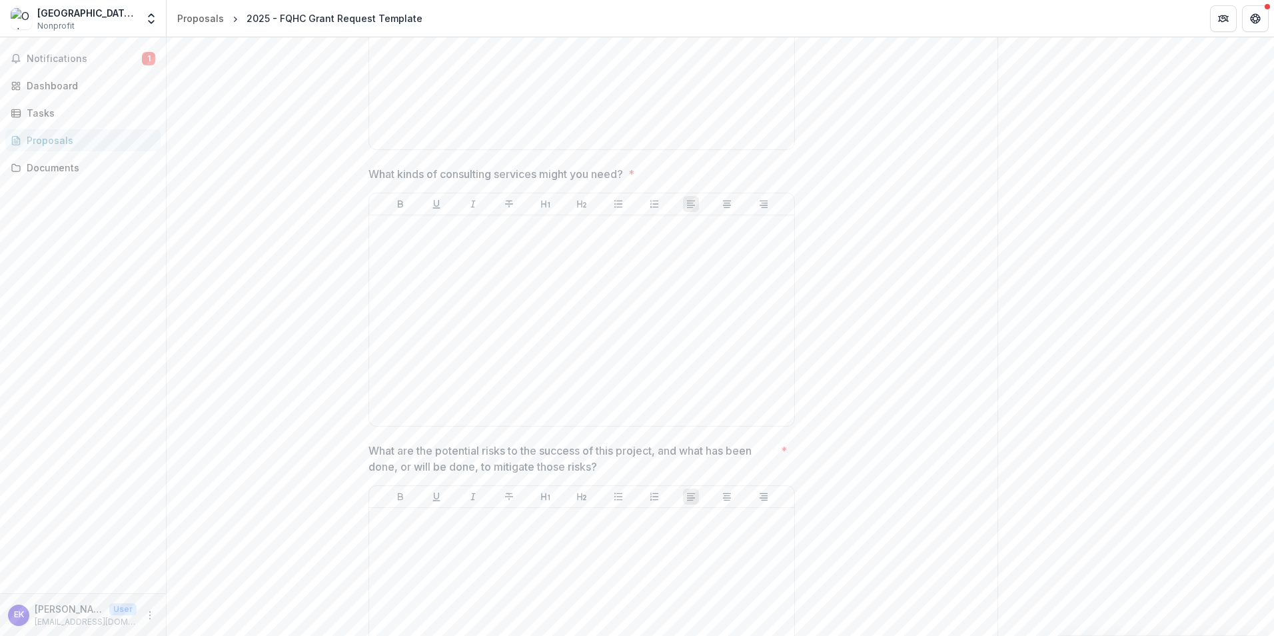
scroll to position [3377, 0]
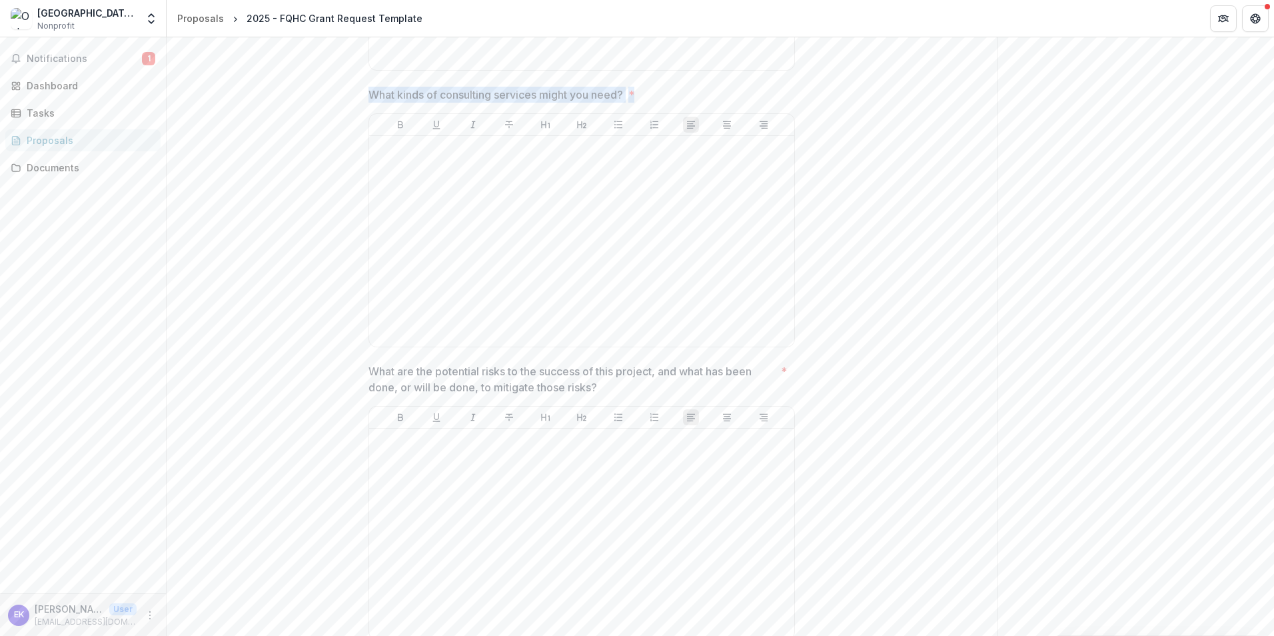
drag, startPoint x: 380, startPoint y: 109, endPoint x: 678, endPoint y: 112, distance: 297.9
click at [678, 103] on span "What kinds of consulting services might you need? *" at bounding box center [578, 95] width 419 height 16
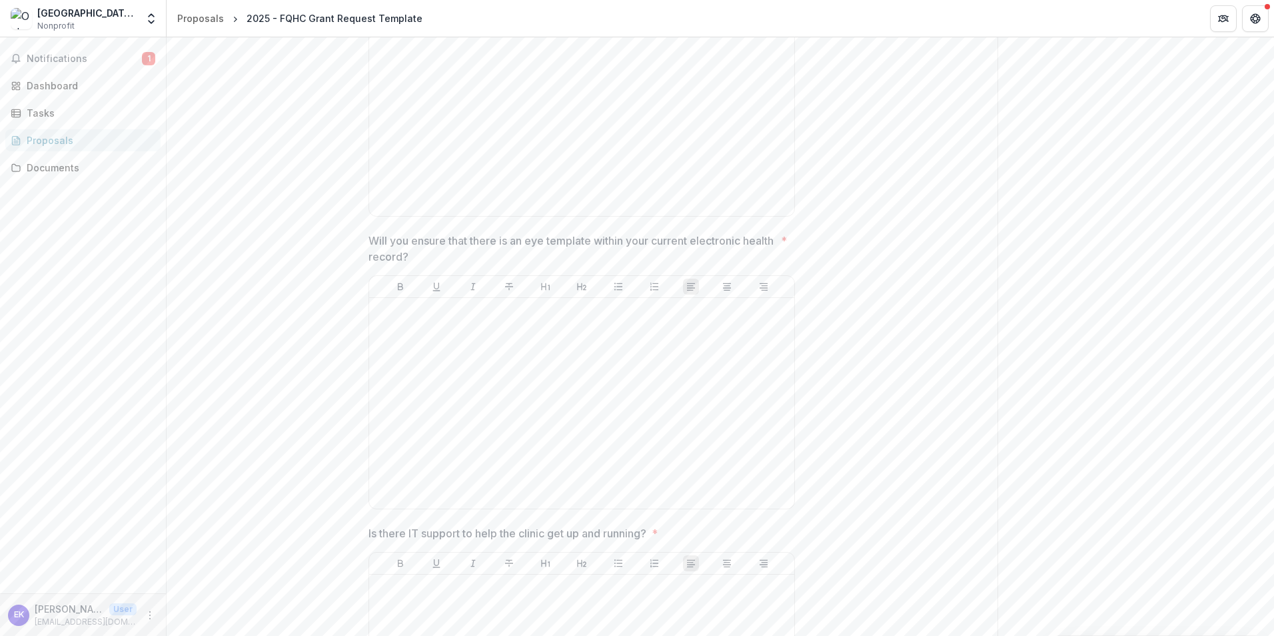
scroll to position [2928, 0]
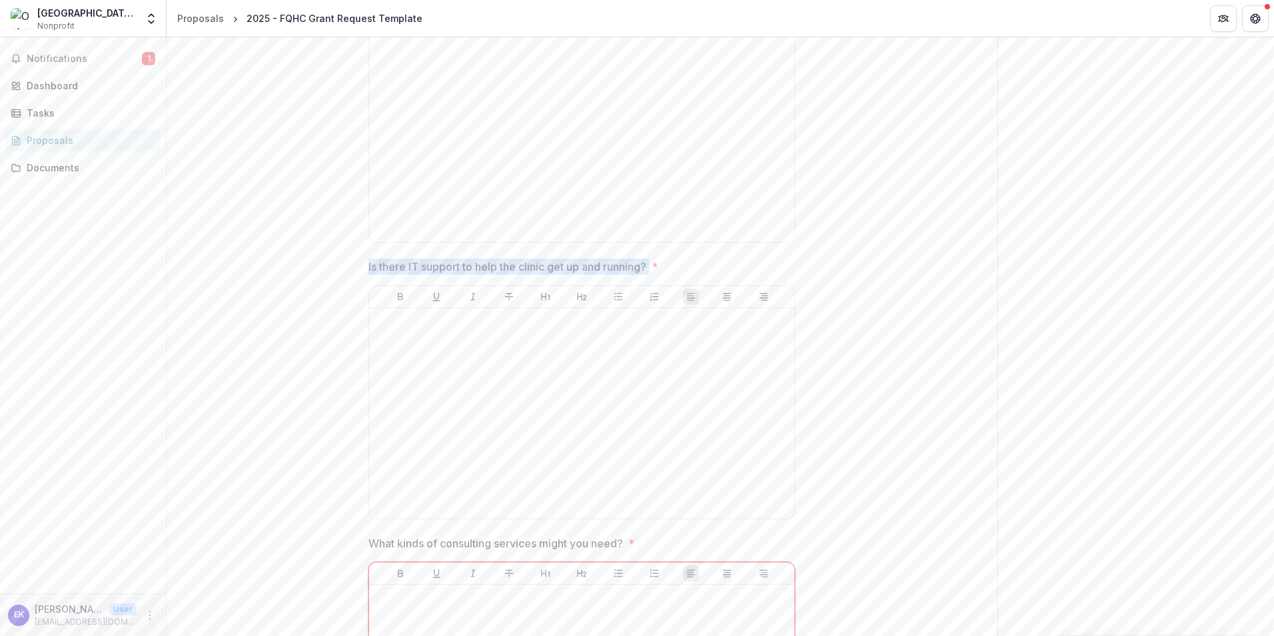
drag, startPoint x: 368, startPoint y: 281, endPoint x: 657, endPoint y: 279, distance: 289.2
click at [657, 275] on span "Is there IT support to help the clinic get up and running? *" at bounding box center [578, 267] width 419 height 16
drag, startPoint x: 368, startPoint y: 279, endPoint x: 655, endPoint y: 277, distance: 287.3
click at [655, 275] on span "Is there IT support to help the clinic get up and running? *" at bounding box center [578, 267] width 419 height 16
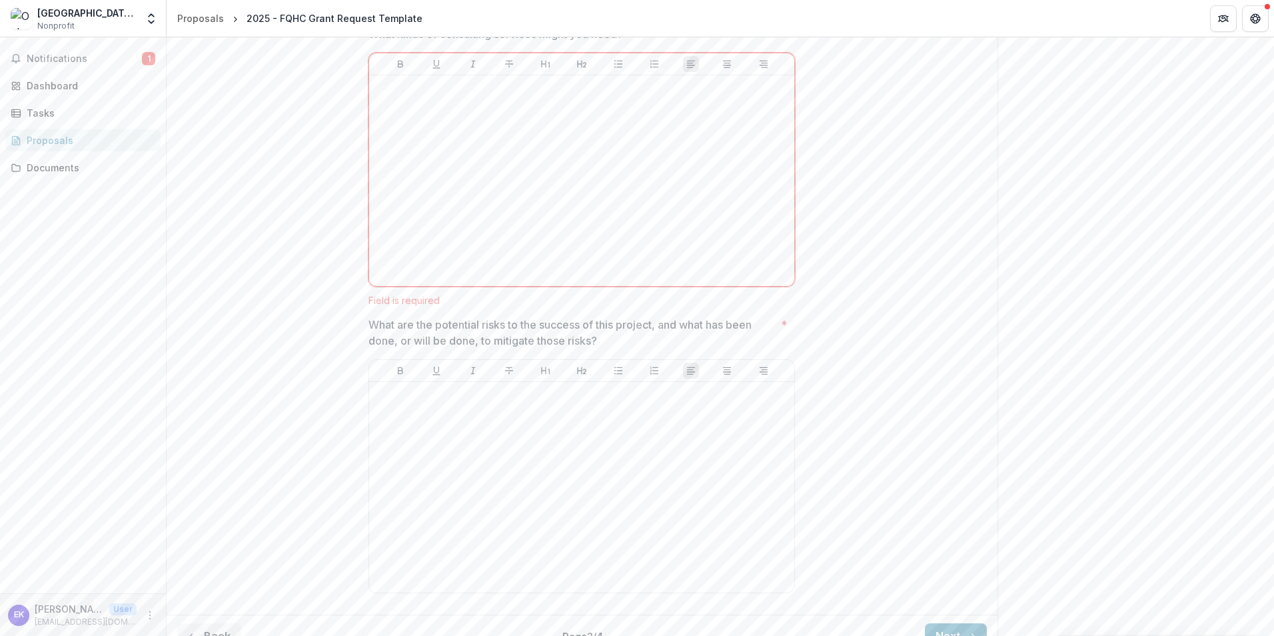
scroll to position [3490, 0]
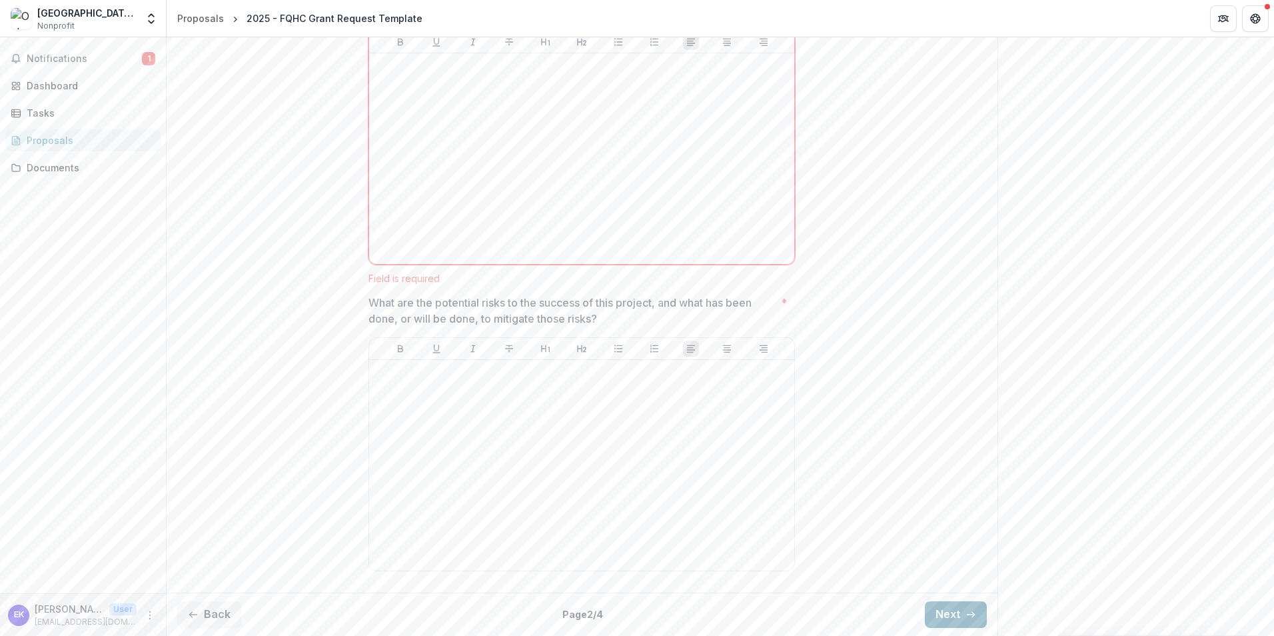
click at [938, 604] on button "Next" at bounding box center [956, 614] width 62 height 27
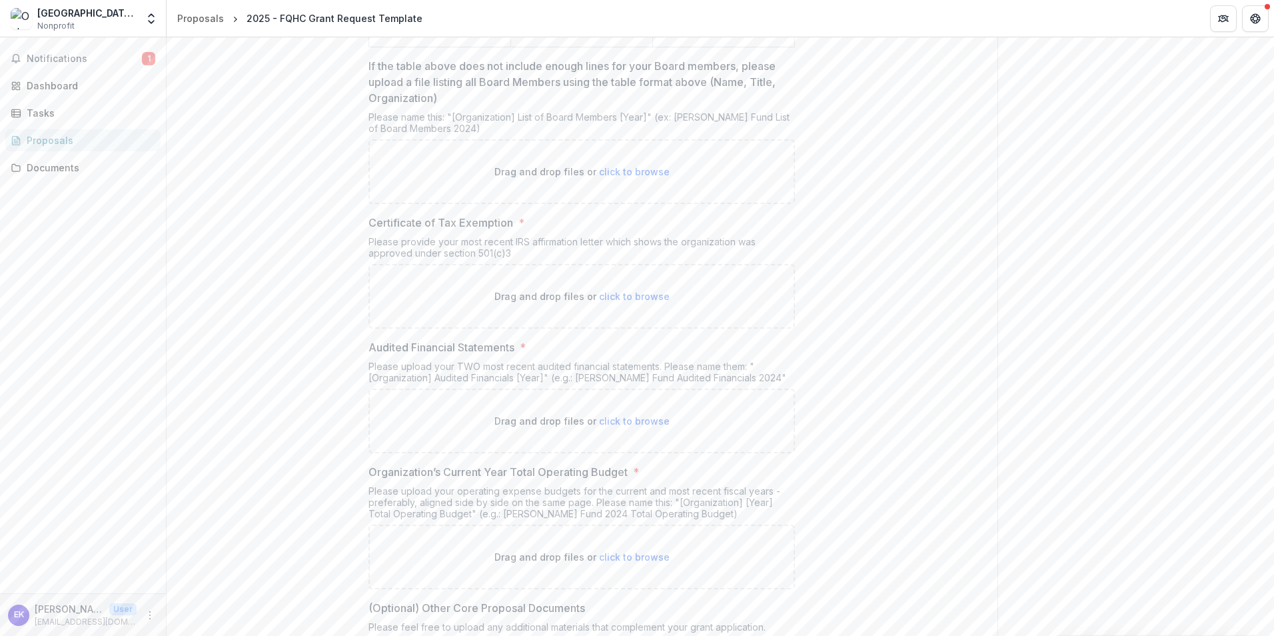
scroll to position [1630, 0]
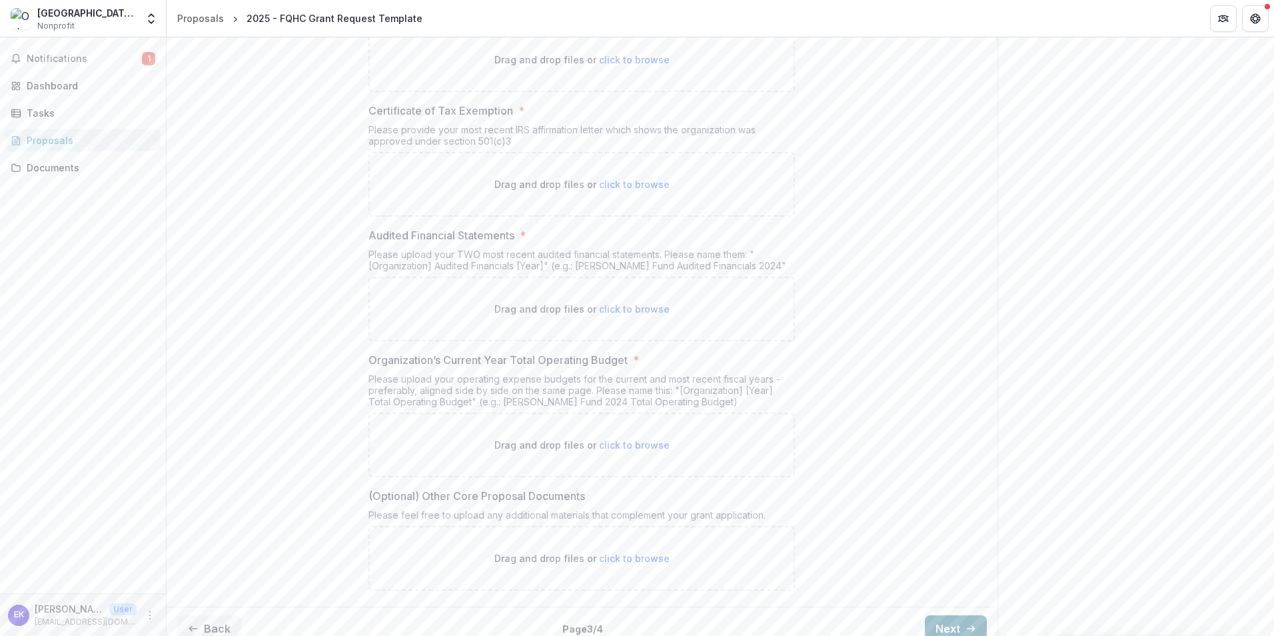
click at [952, 615] on button "Next" at bounding box center [956, 628] width 62 height 27
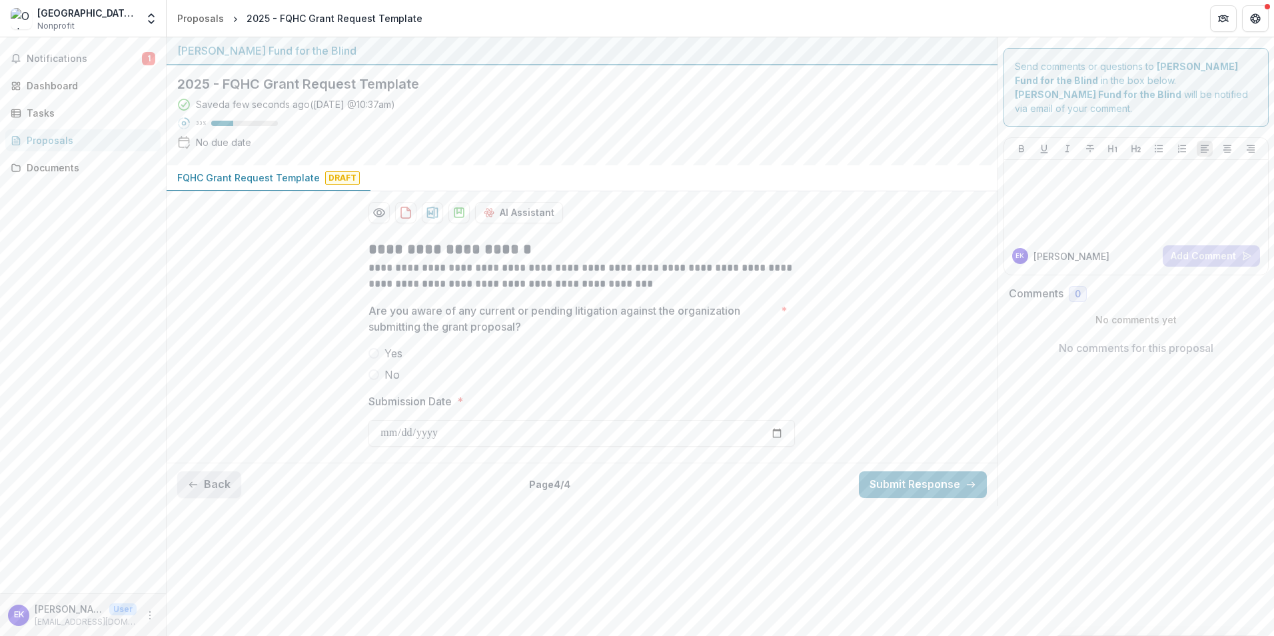
click at [209, 477] on button "Back" at bounding box center [209, 484] width 64 height 27
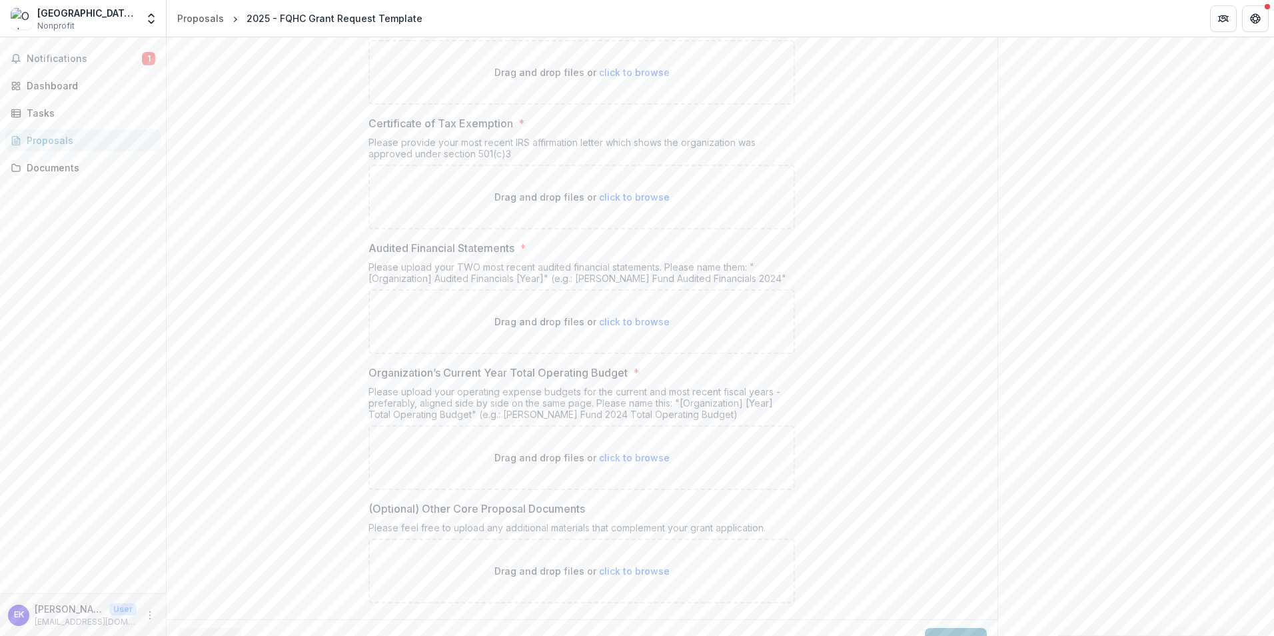
scroll to position [1630, 0]
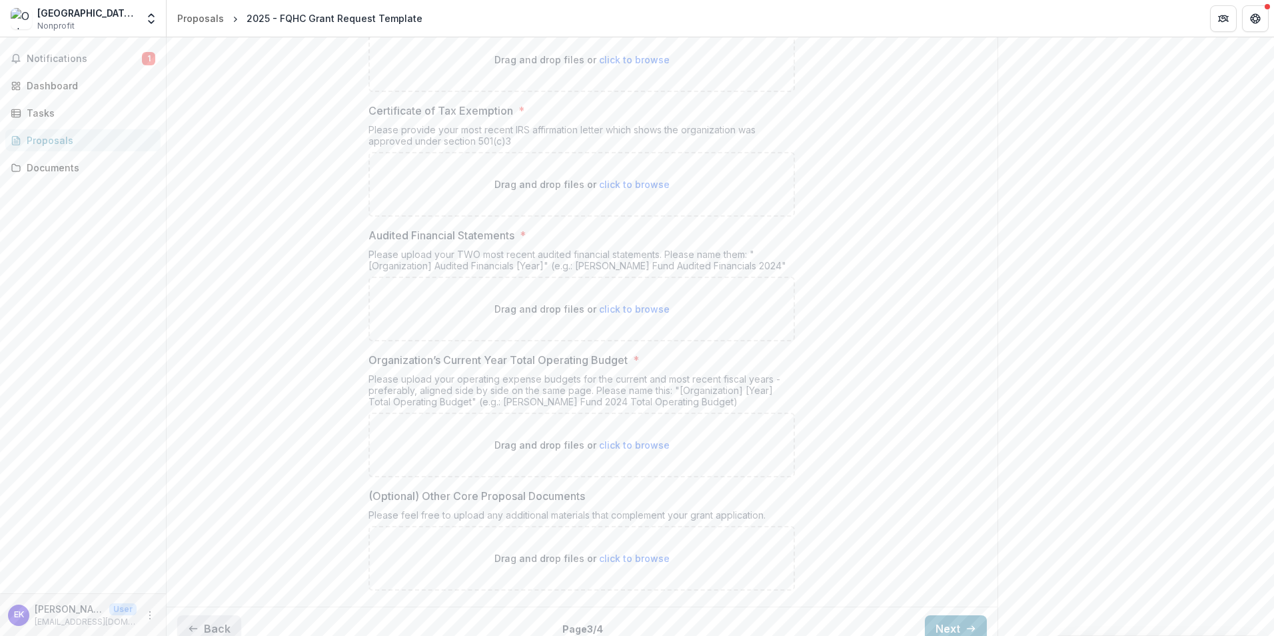
click at [206, 615] on button "Back" at bounding box center [209, 628] width 64 height 27
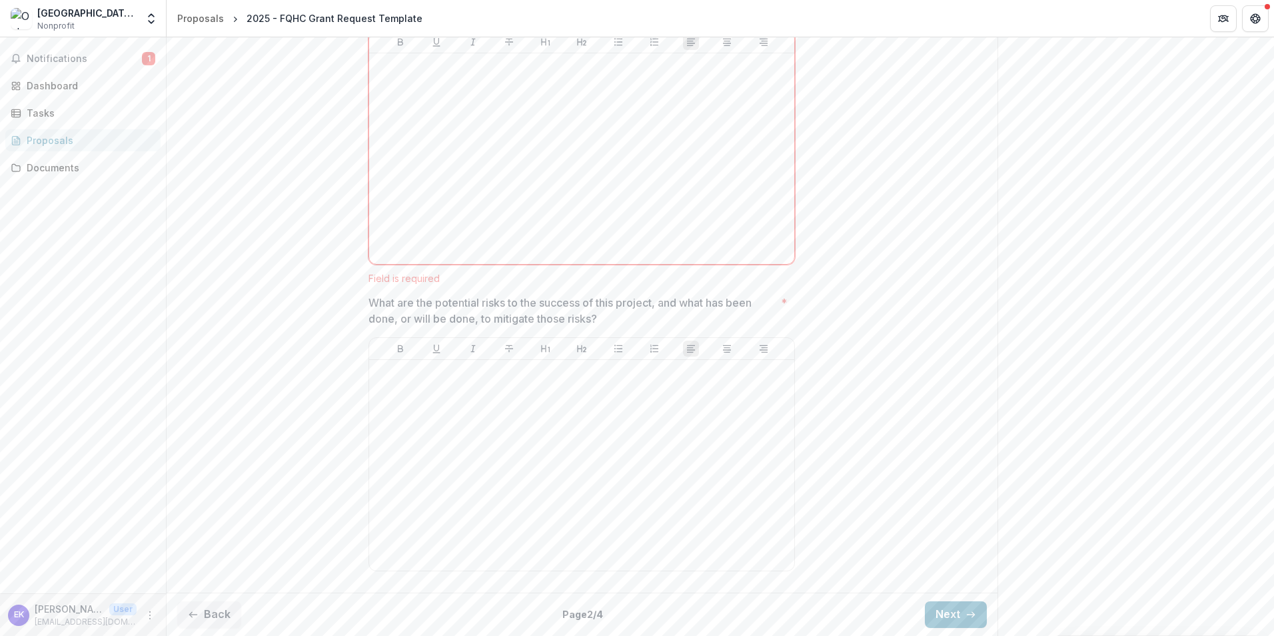
scroll to position [3490, 0]
drag, startPoint x: 968, startPoint y: 613, endPoint x: 942, endPoint y: 582, distance: 40.6
click at [968, 613] on icon "button" at bounding box center [971, 614] width 11 height 11
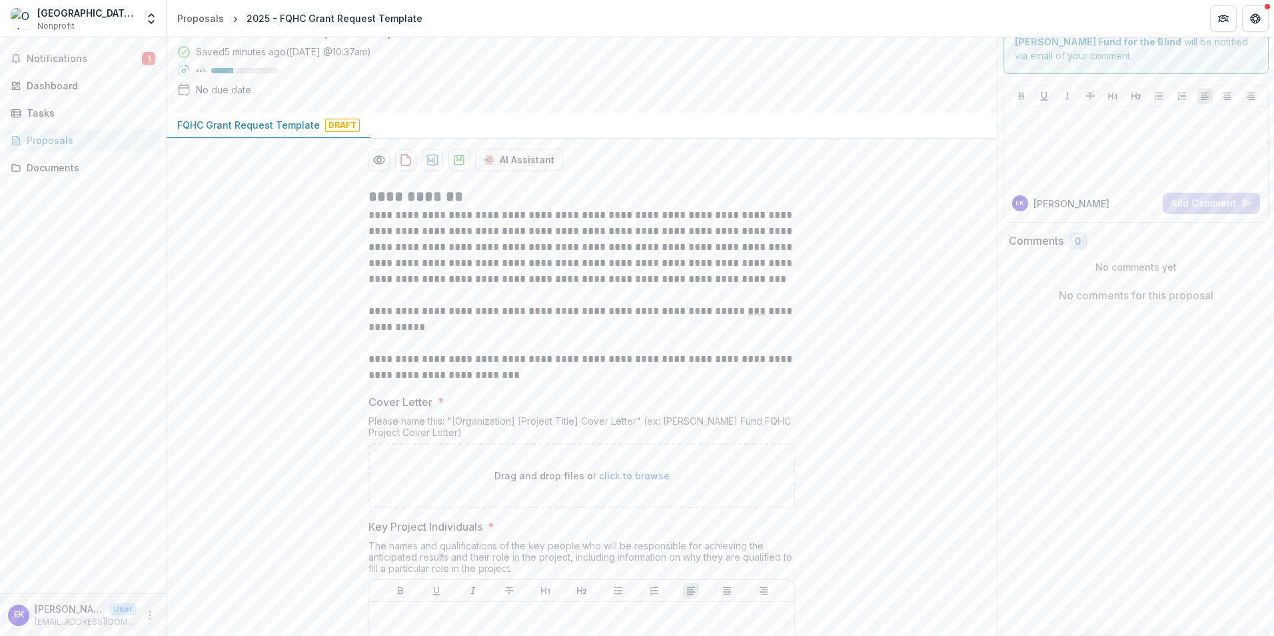
scroll to position [0, 0]
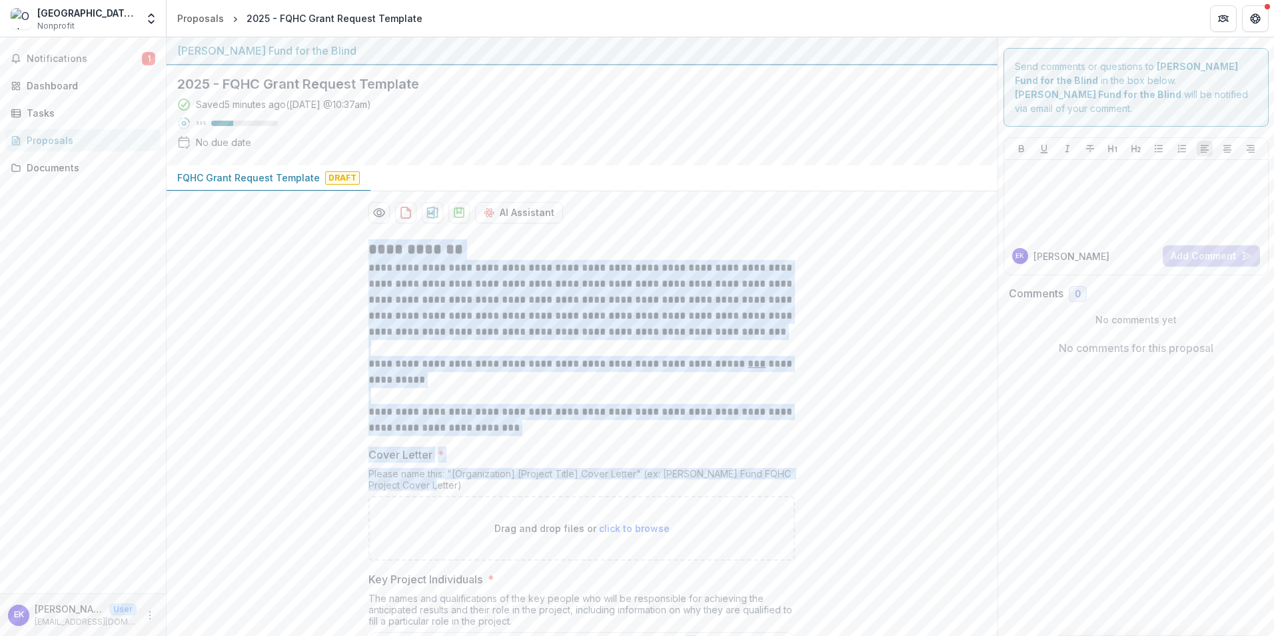
drag, startPoint x: 368, startPoint y: 250, endPoint x: 754, endPoint y: 487, distance: 452.6
copy div "**********"
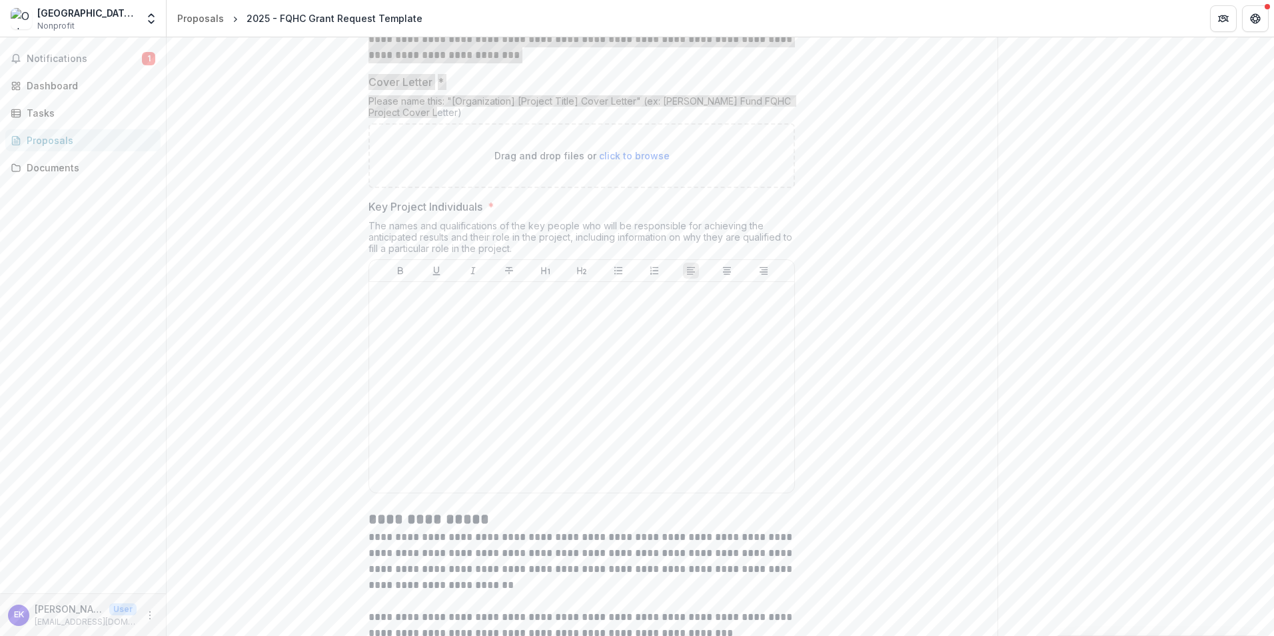
scroll to position [445, 0]
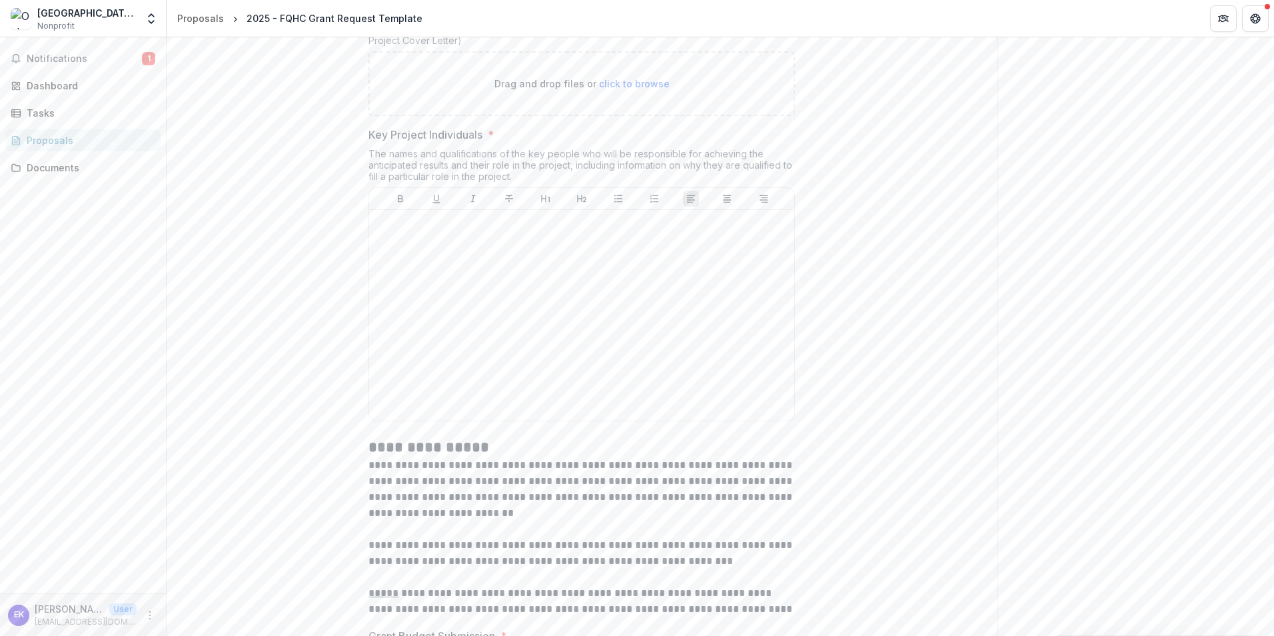
drag, startPoint x: 1343, startPoint y: 338, endPoint x: 1468, endPoint y: 445, distance: 165.0
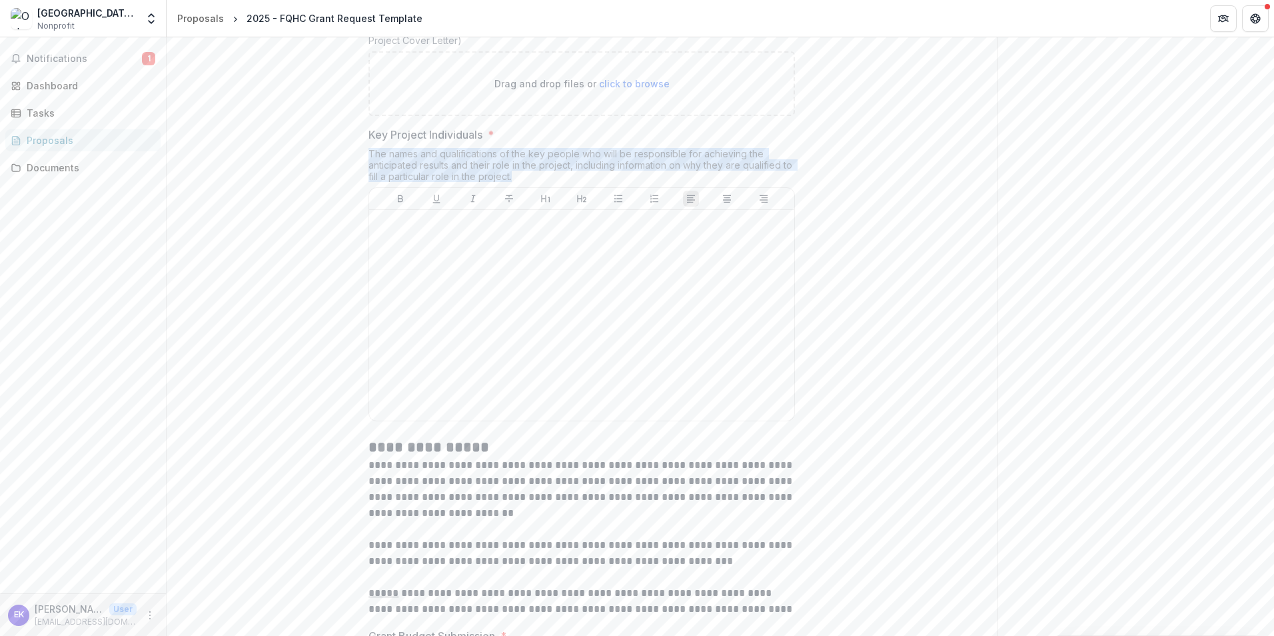
drag, startPoint x: 370, startPoint y: 153, endPoint x: 569, endPoint y: 171, distance: 200.1
click at [569, 171] on div "The names and qualifications of the key people who will be responsible for achi…" at bounding box center [582, 167] width 427 height 39
copy div "The names and qualifications of the key people who will be responsible for achi…"
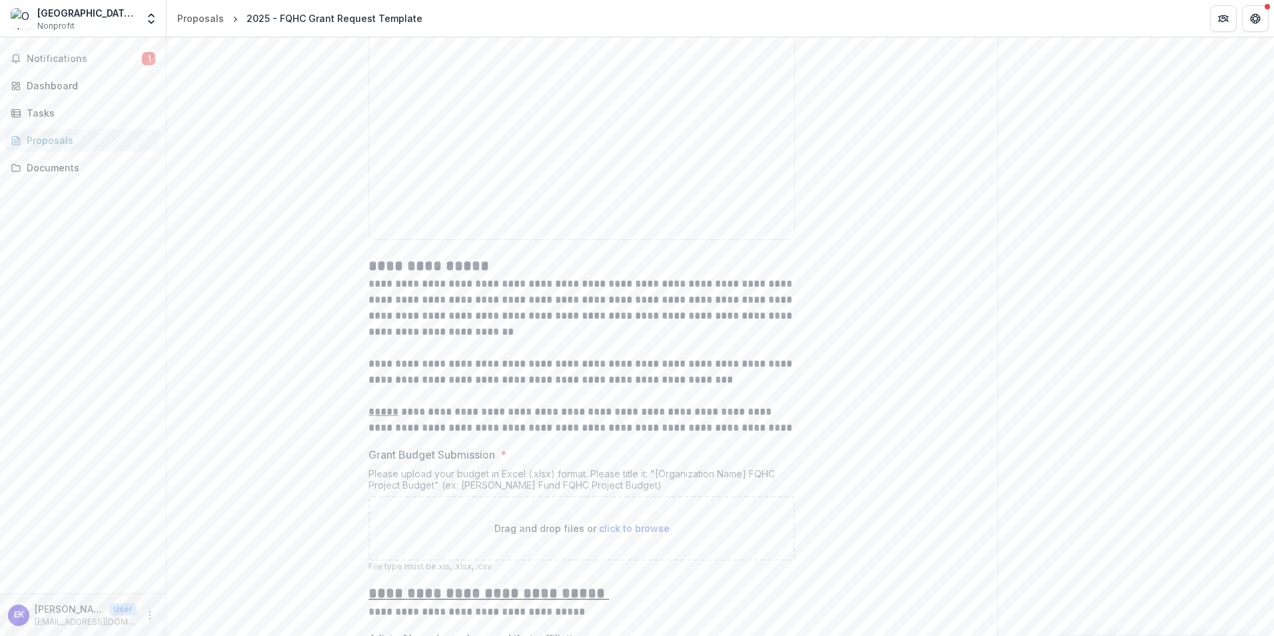
scroll to position [622, 0]
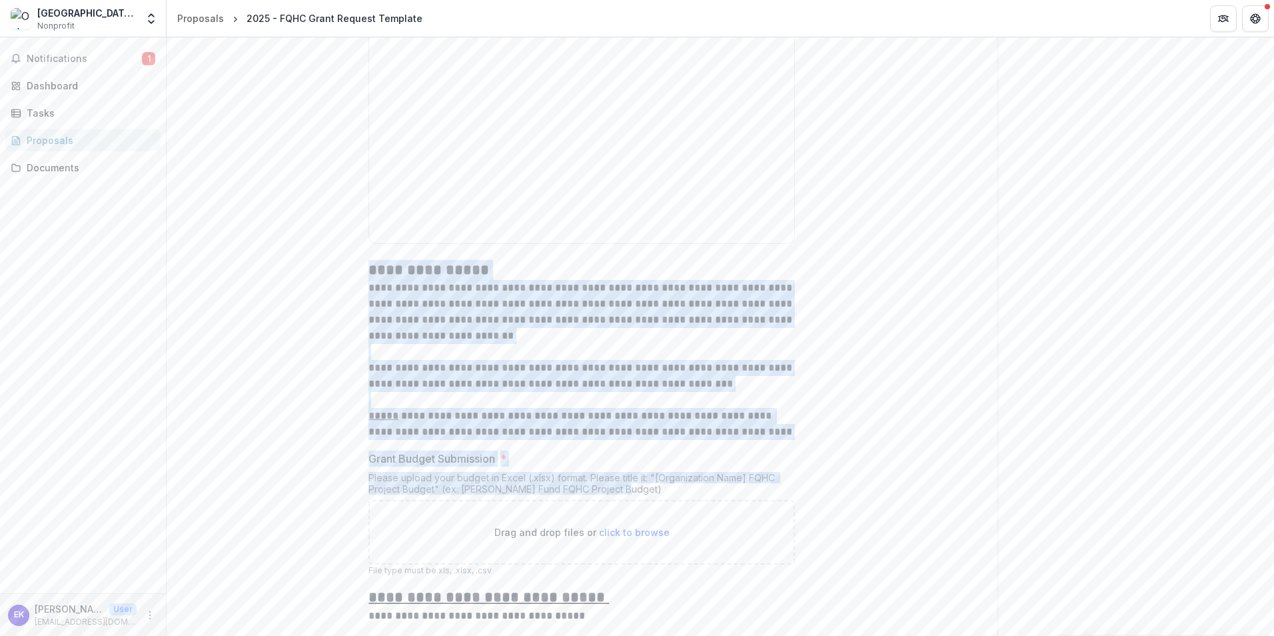
drag, startPoint x: 370, startPoint y: 267, endPoint x: 679, endPoint y: 497, distance: 384.9
click at [679, 497] on div "**********" at bounding box center [582, 608] width 427 height 2003
copy div "**********"
drag, startPoint x: 406, startPoint y: 484, endPoint x: 1106, endPoint y: 395, distance: 705.4
click at [406, 484] on div "Please upload your budget in Excel (.xlsx) format. Please title it: "[Organizat…" at bounding box center [582, 486] width 427 height 28
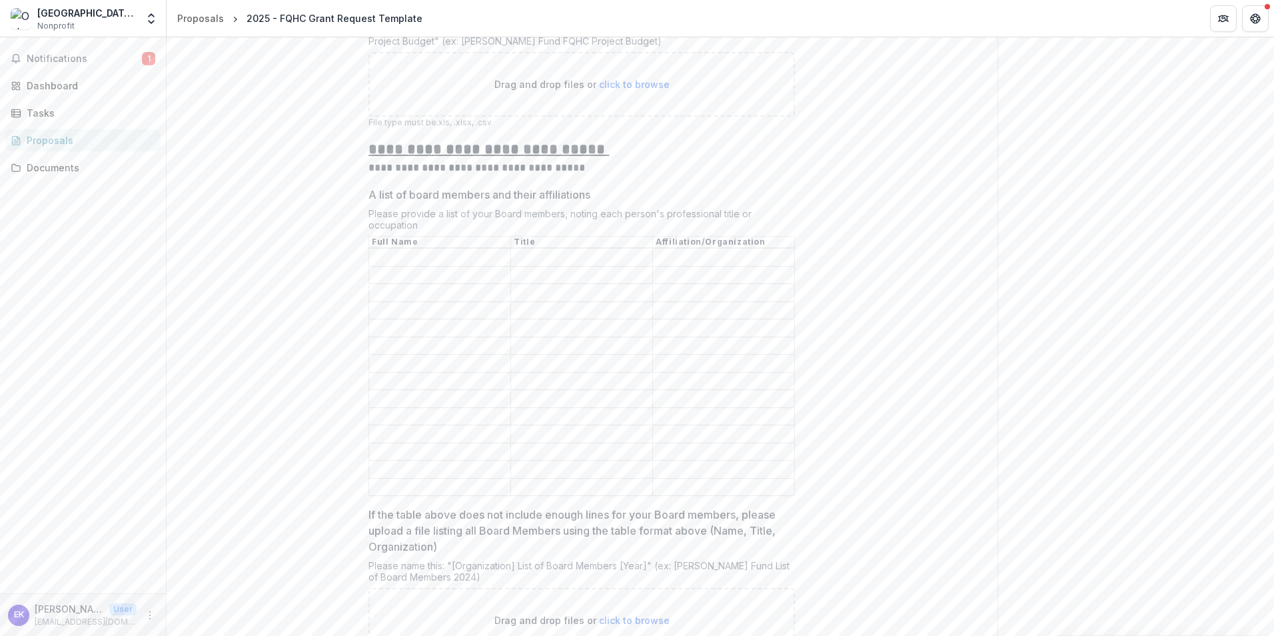
scroll to position [978, 0]
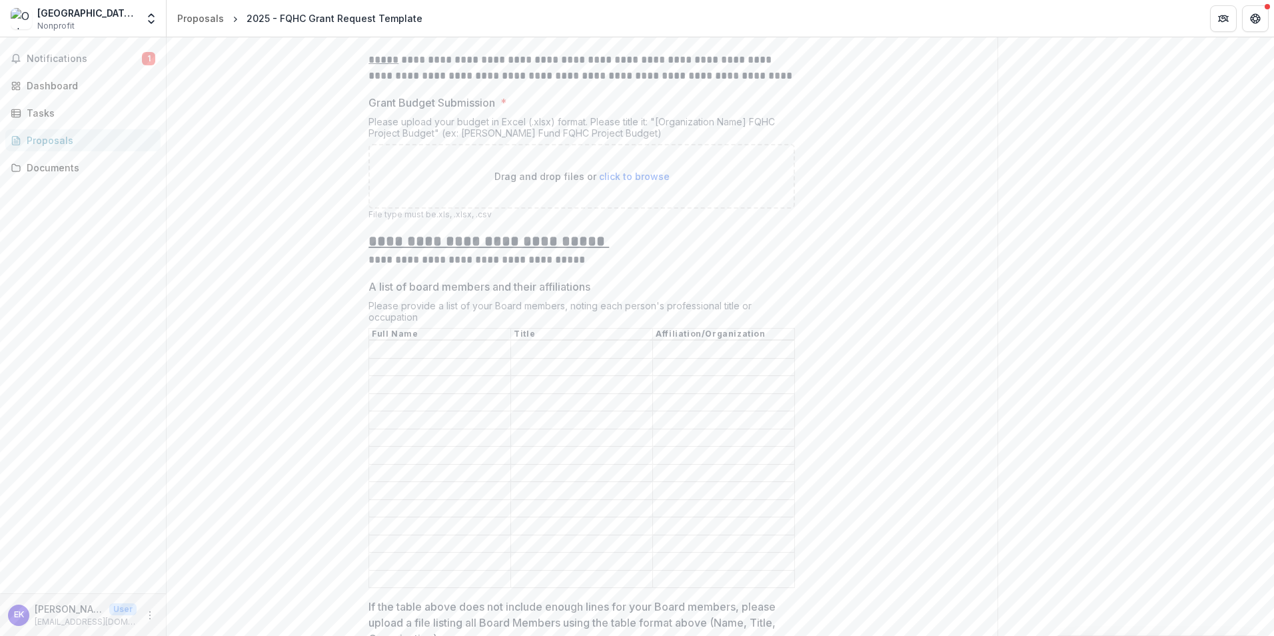
click at [427, 349] on input "A list of board members and their affiliations" at bounding box center [439, 350] width 141 height 16
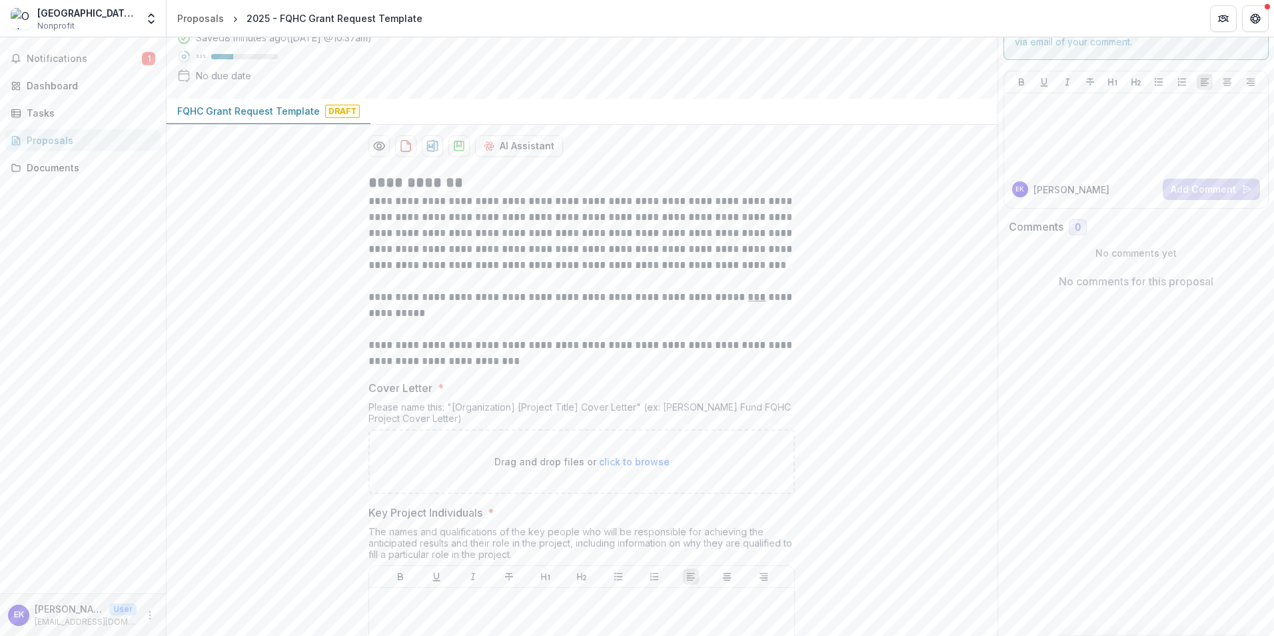
scroll to position [0, 0]
